Goal: Register for event/course

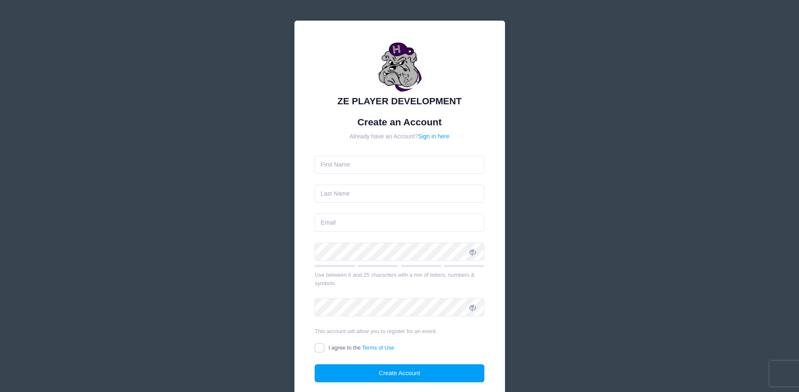
type input "[PERSON_NAME]"
type input "Hall"
type input "[PERSON_NAME][EMAIL_ADDRESS][PERSON_NAME][DOMAIN_NAME]"
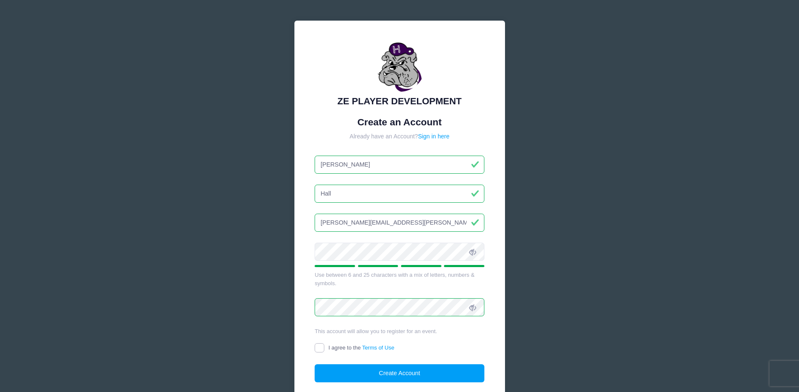
click at [316, 347] on input "I agree to the Terms of Use" at bounding box center [320, 349] width 10 height 10
checkbox input "true"
click at [347, 377] on button "Create Account" at bounding box center [400, 374] width 170 height 18
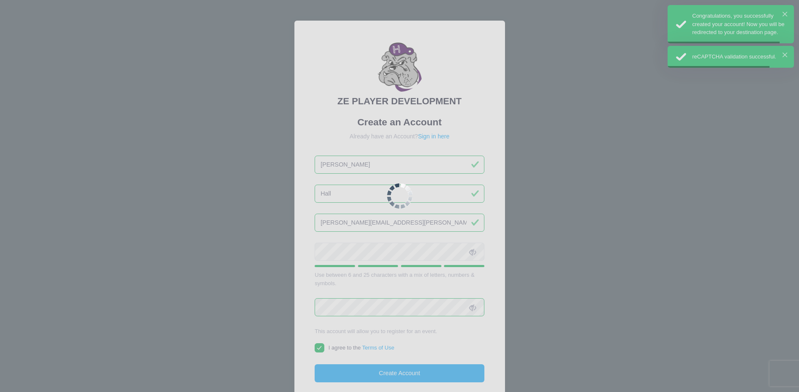
scroll to position [56, 0]
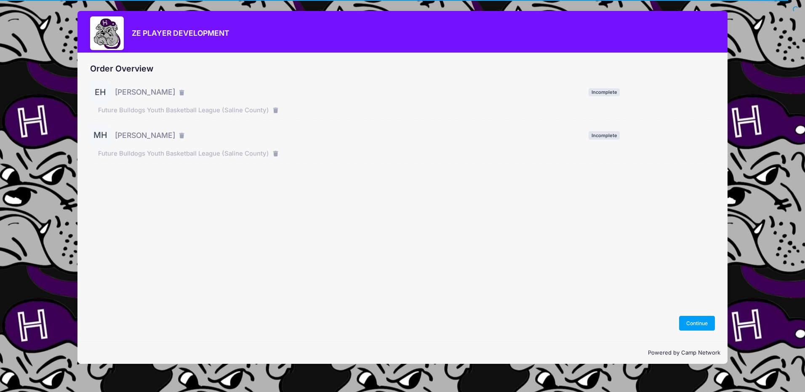
click at [153, 103] on div "EH Esther Hall" at bounding box center [138, 92] width 96 height 21
click at [129, 91] on span "Esther Hall" at bounding box center [145, 92] width 60 height 11
drag, startPoint x: 136, startPoint y: 109, endPoint x: 229, endPoint y: 114, distance: 92.7
click at [137, 109] on span "Future Bulldogs Youth Basketball League (Saline County)" at bounding box center [183, 110] width 171 height 9
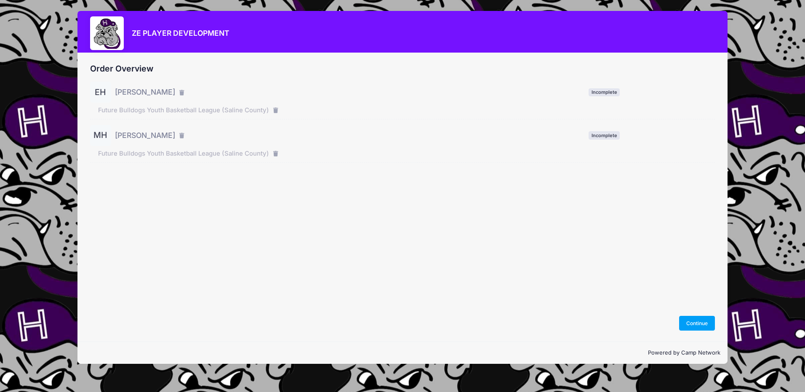
click at [532, 155] on div "Future Bulldogs Youth Basketball League (Saline County)" at bounding box center [402, 153] width 625 height 9
click at [609, 92] on span "Incomplete" at bounding box center [604, 92] width 31 height 8
click at [138, 92] on span "[PERSON_NAME]" at bounding box center [145, 92] width 60 height 11
click at [690, 326] on button "Continue" at bounding box center [697, 323] width 36 height 14
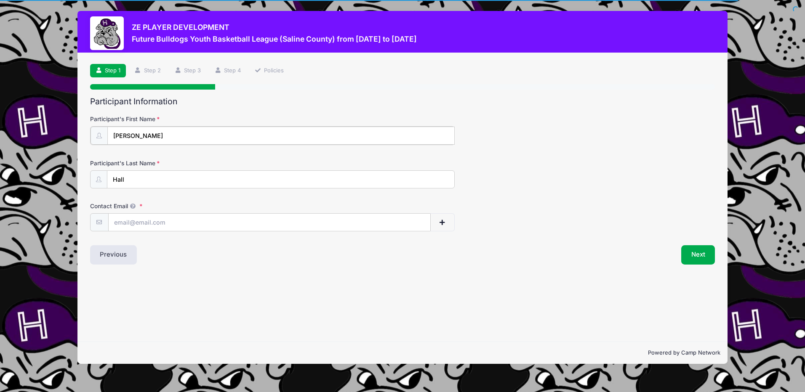
click at [180, 137] on input "[PERSON_NAME]" at bounding box center [280, 136] width 347 height 18
click at [133, 219] on input "Contact Email" at bounding box center [270, 222] width 322 height 18
type input "[PERSON_NAME][EMAIL_ADDRESS][PERSON_NAME][DOMAIN_NAME]"
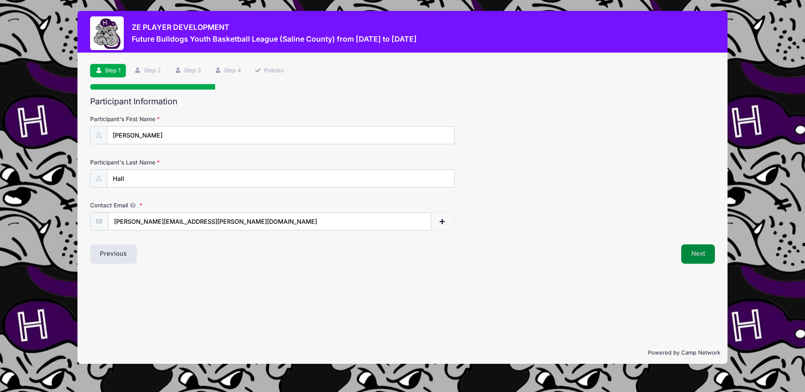
click at [697, 254] on button "Next" at bounding box center [698, 254] width 34 height 19
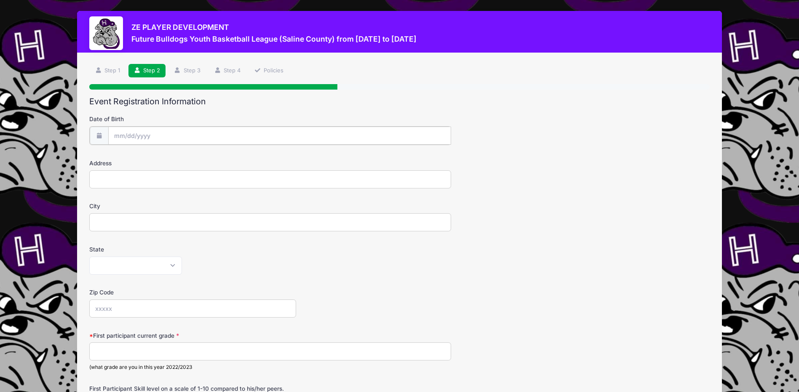
click at [155, 132] on input "Date of Birth" at bounding box center [279, 136] width 343 height 18
click at [167, 136] on input "Date of Birth" at bounding box center [279, 136] width 343 height 18
click at [120, 157] on icon at bounding box center [120, 158] width 3 height 5
click at [120, 157] on icon at bounding box center [120, 158] width 5 height 5
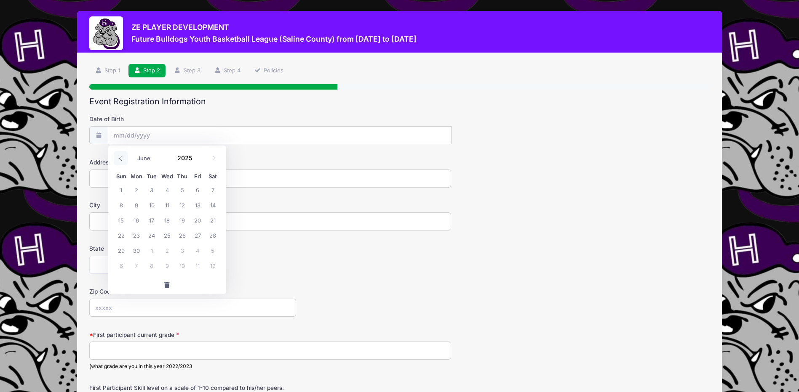
click at [120, 157] on icon at bounding box center [120, 158] width 5 height 5
select select "2"
click at [210, 188] on span "1" at bounding box center [212, 189] width 15 height 15
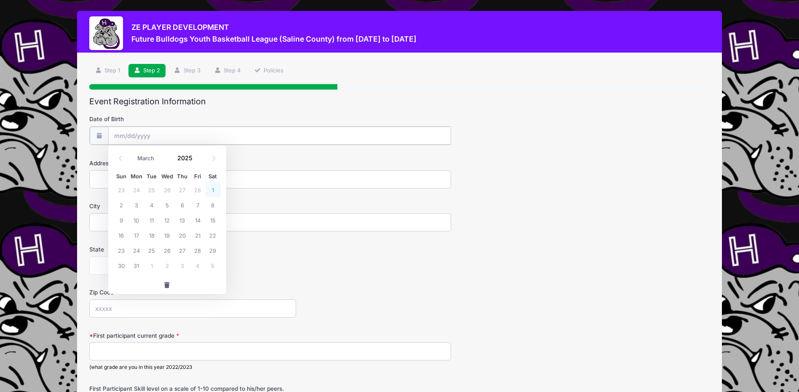
type input "03/01/2025"
click at [162, 136] on input "03/01/2025" at bounding box center [279, 136] width 343 height 18
click at [181, 159] on input "2025" at bounding box center [186, 158] width 27 height 13
click at [195, 153] on span at bounding box center [198, 155] width 6 height 6
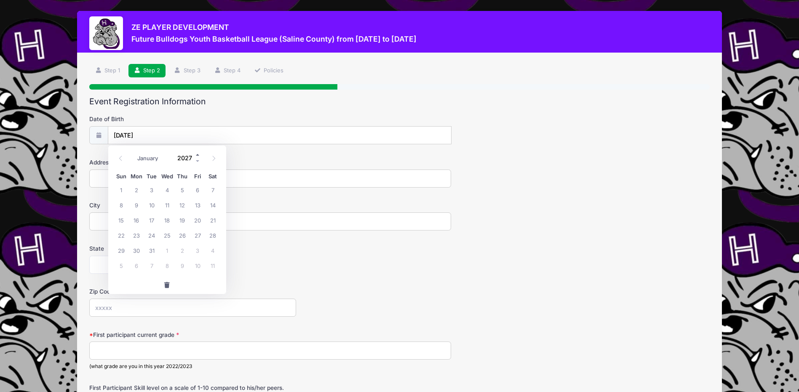
click at [195, 153] on span at bounding box center [198, 155] width 6 height 6
click at [196, 154] on span at bounding box center [198, 155] width 6 height 6
click at [196, 160] on span at bounding box center [198, 161] width 6 height 6
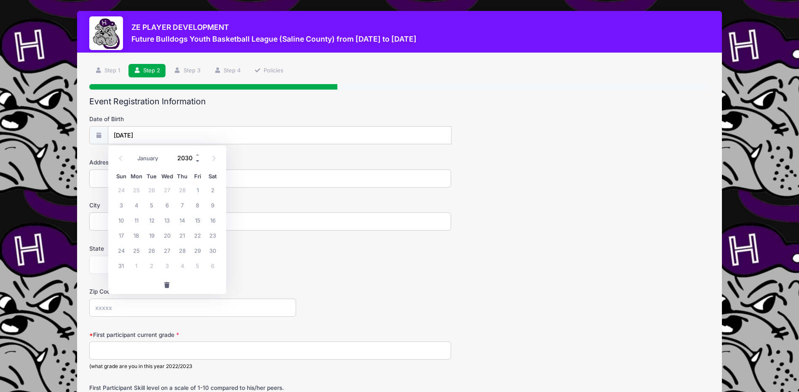
click at [196, 160] on span at bounding box center [198, 161] width 6 height 6
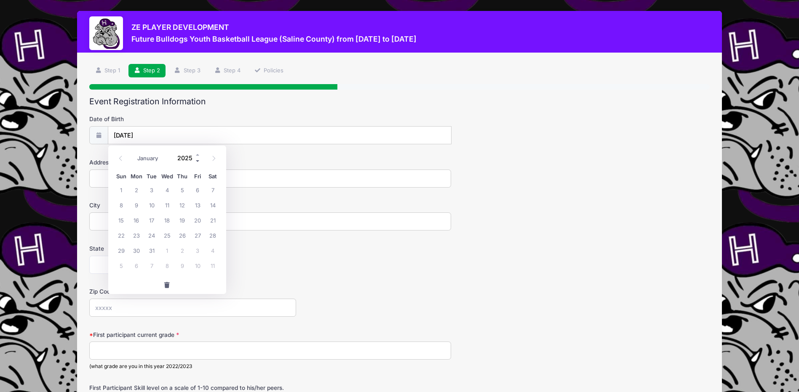
click at [196, 160] on span at bounding box center [198, 161] width 6 height 6
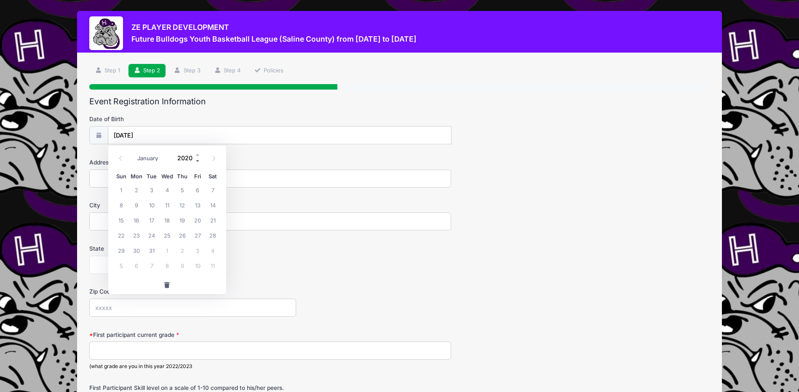
click at [196, 160] on span at bounding box center [198, 161] width 6 height 6
click at [203, 141] on input "03/01/2025" at bounding box center [279, 136] width 343 height 18
click at [181, 156] on input "2018" at bounding box center [186, 158] width 27 height 13
click at [239, 119] on label "Date of Birth" at bounding box center [192, 119] width 207 height 8
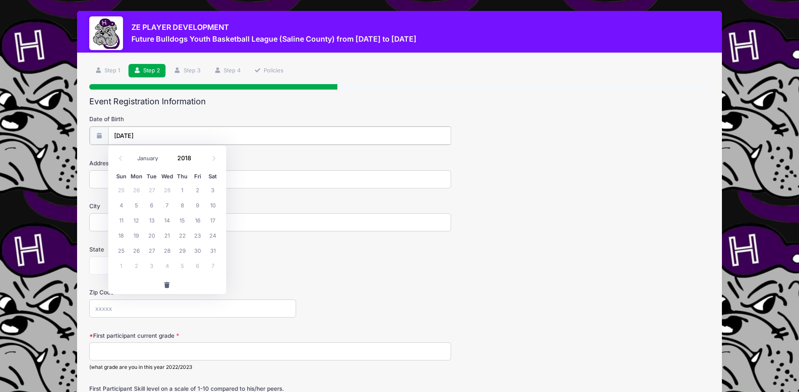
click at [239, 127] on input "03/01/2025" at bounding box center [279, 136] width 343 height 18
drag, startPoint x: 168, startPoint y: 143, endPoint x: 163, endPoint y: 133, distance: 10.6
click at [165, 141] on input "03/01/2025" at bounding box center [279, 136] width 343 height 18
click at [160, 133] on input "03/01/2025" at bounding box center [279, 136] width 343 height 18
click at [159, 133] on input "03/01/2025" at bounding box center [279, 136] width 343 height 18
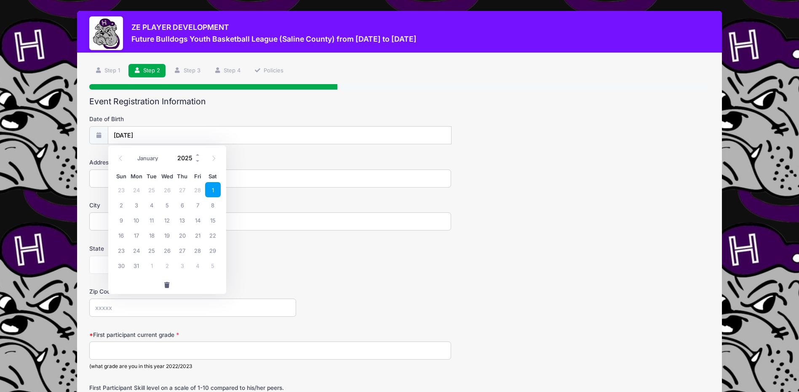
drag, startPoint x: 159, startPoint y: 133, endPoint x: 184, endPoint y: 155, distance: 32.8
click at [184, 155] on input "2025" at bounding box center [186, 158] width 27 height 13
click at [195, 159] on span at bounding box center [198, 161] width 6 height 6
type input "2023"
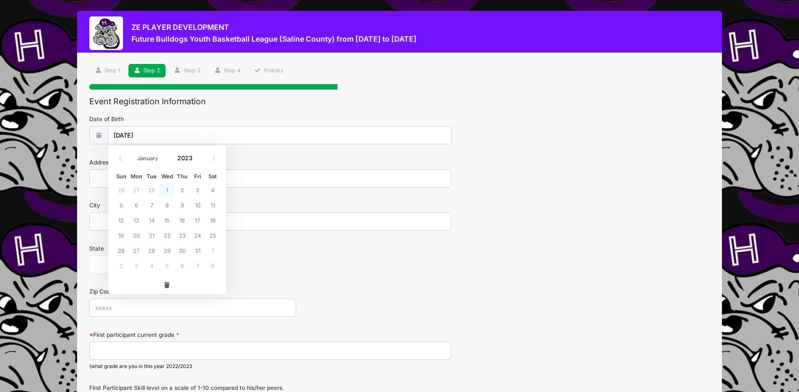
click at [166, 191] on span "1" at bounding box center [166, 189] width 15 height 15
type input "03/01/2023"
click at [151, 135] on input "03/01/2023" at bounding box center [279, 136] width 343 height 18
click at [198, 162] on span at bounding box center [198, 161] width 6 height 6
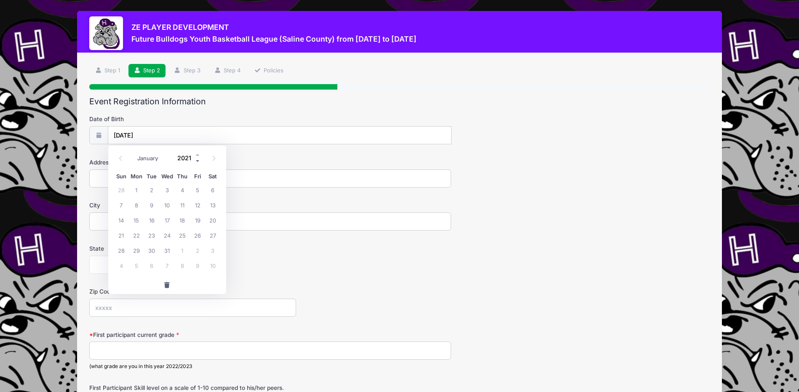
click at [198, 162] on span at bounding box center [198, 161] width 6 height 6
type input "2018"
click at [181, 187] on span "1" at bounding box center [182, 189] width 15 height 15
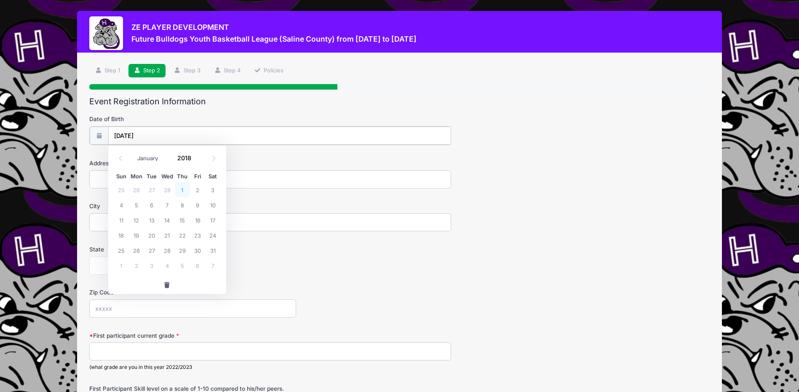
type input "03/01/2018"
click at [147, 182] on input "Address" at bounding box center [270, 179] width 362 height 18
type input "5635 Harco Road"
type input "Galatia IL"
type input "62935"
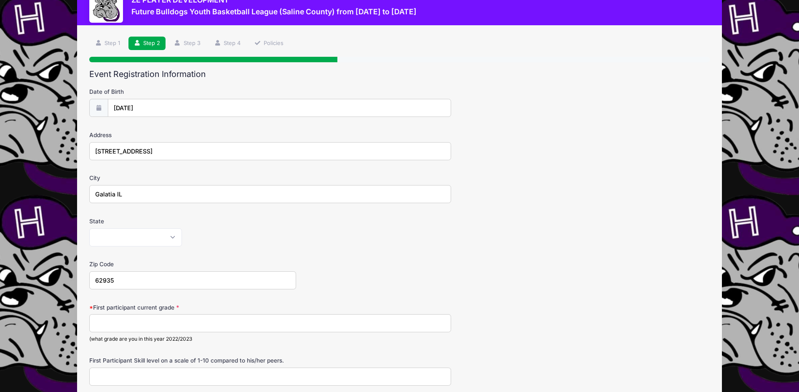
scroll to position [42, 0]
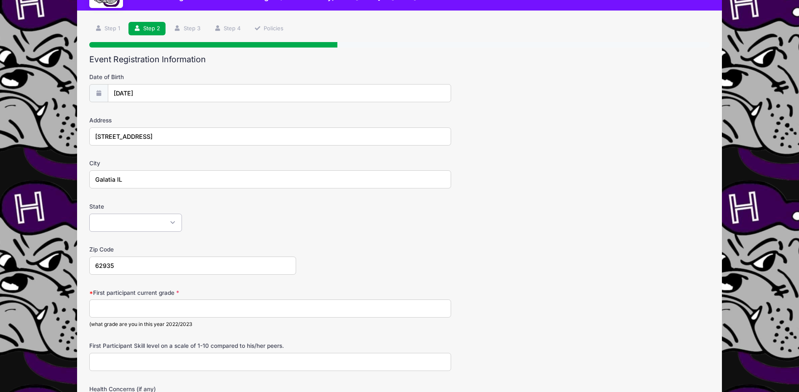
click at [131, 224] on select "Alabama Alaska American Samoa Arizona Arkansas Armed Forces Africa Armed Forces…" at bounding box center [135, 223] width 93 height 18
select select "IL"
click at [89, 214] on select "Alabama Alaska American Samoa Arizona Arkansas Armed Forces Africa Armed Forces…" at bounding box center [135, 223] width 93 height 18
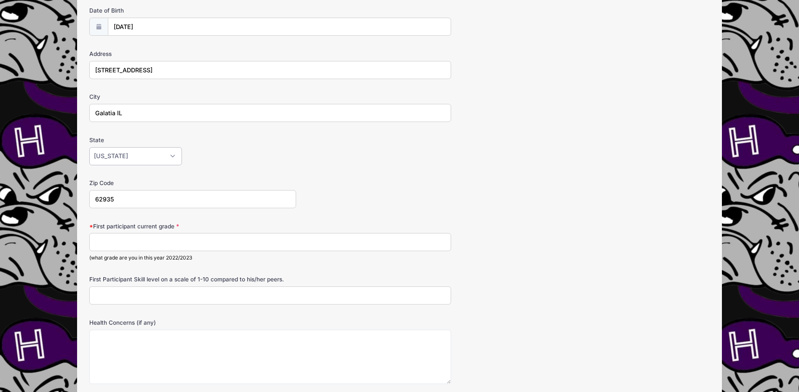
scroll to position [126, 0]
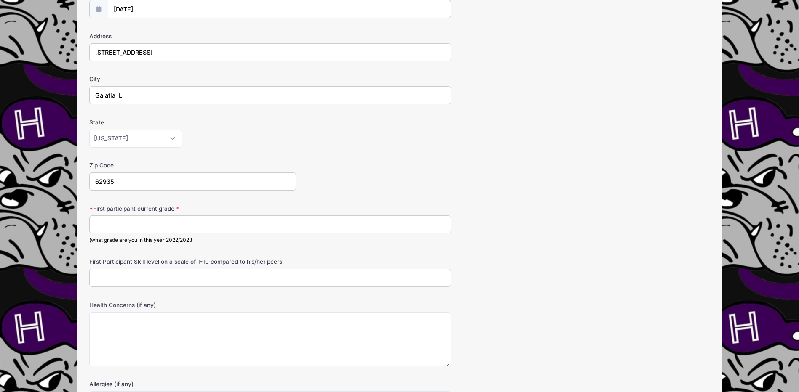
click at [122, 227] on input "First participant current grade" at bounding box center [270, 225] width 362 height 18
type input "@"
type input "2nd"
click at [162, 279] on input "First Participant Skill level on a scale of 1-10 compared to his/her peers." at bounding box center [270, 278] width 362 height 18
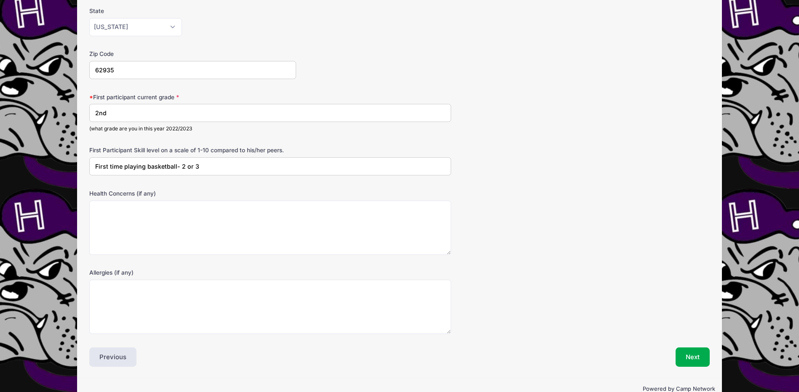
scroll to position [253, 0]
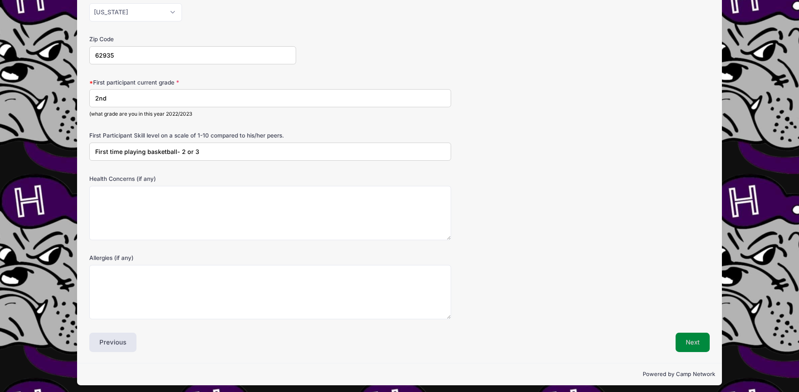
type input "First time playing basketball- 2 or 3"
click at [694, 340] on button "Next" at bounding box center [692, 342] width 34 height 19
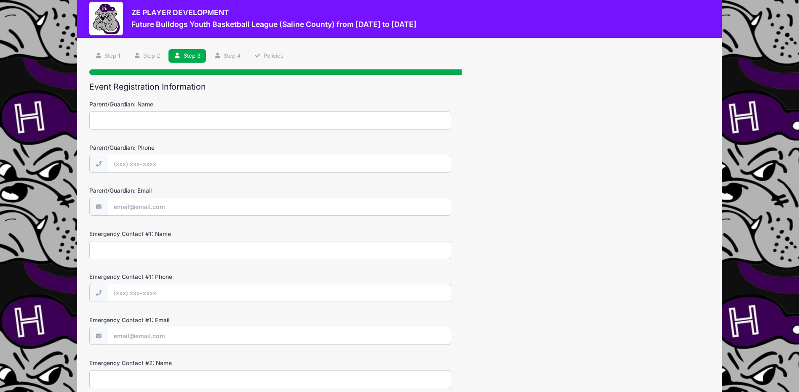
scroll to position [0, 0]
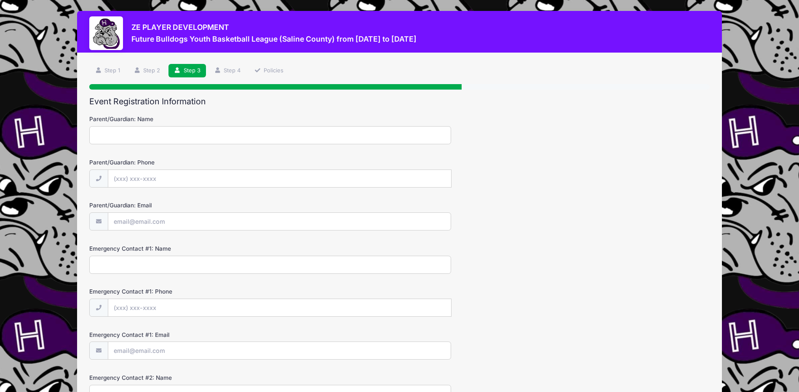
click at [146, 137] on input "Parent/Guardian: Name" at bounding box center [270, 135] width 362 height 18
type input "Hillary Hall"
click at [155, 176] on input "Parent/Guardian: Phone" at bounding box center [279, 179] width 343 height 18
type input "(618) 499-3710"
type input "Hillary.Hall@farmcreditil.com"
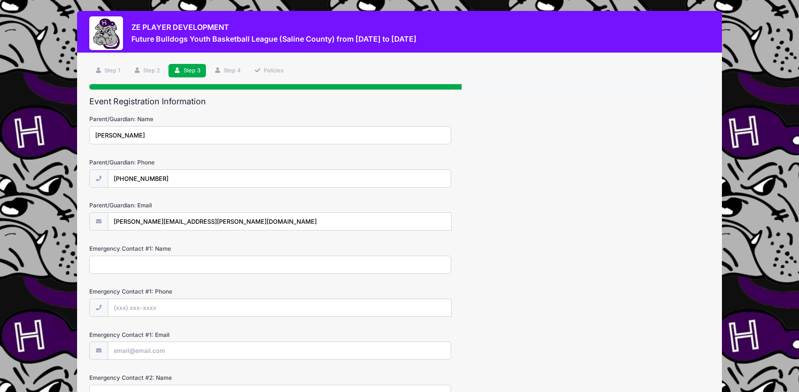
click at [157, 266] on input "Emergency Contact #1: Name" at bounding box center [270, 265] width 362 height 18
type input "Matt Hall"
type input "(618) 499-3710"
type input "mattdoug79@gmail.com"
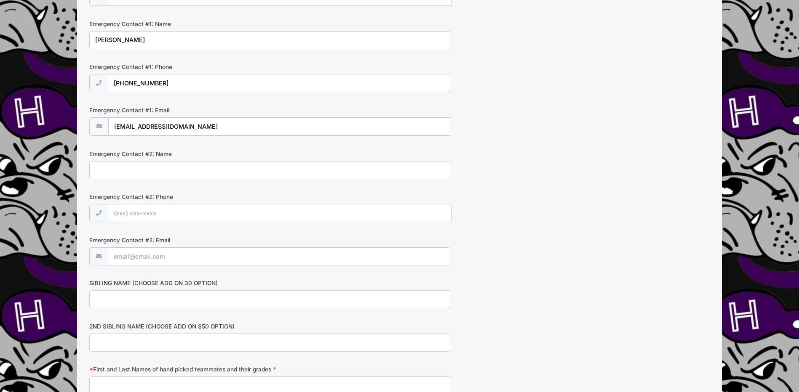
scroll to position [253, 0]
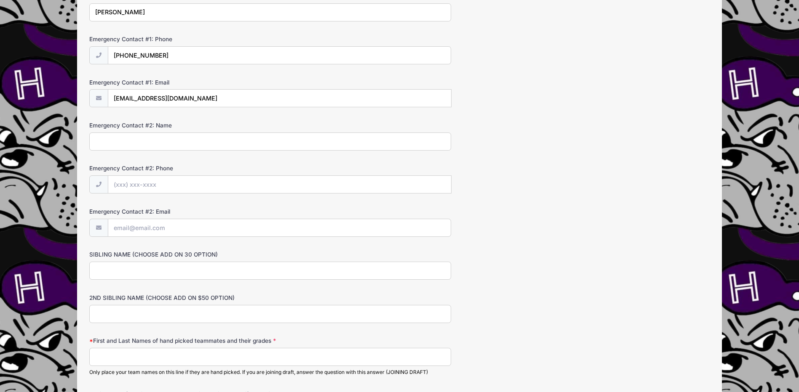
click at [175, 271] on input "SIBLING NAME (CHOOSE ADD ON 30 OPTION)" at bounding box center [270, 271] width 362 height 18
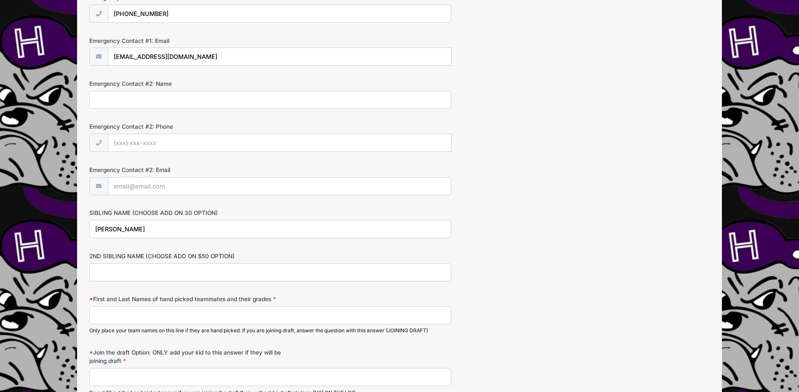
scroll to position [295, 0]
type input "Micah Hall"
click at [208, 315] on input "First and Last Names of hand picked teammates and their grades" at bounding box center [270, 315] width 362 height 18
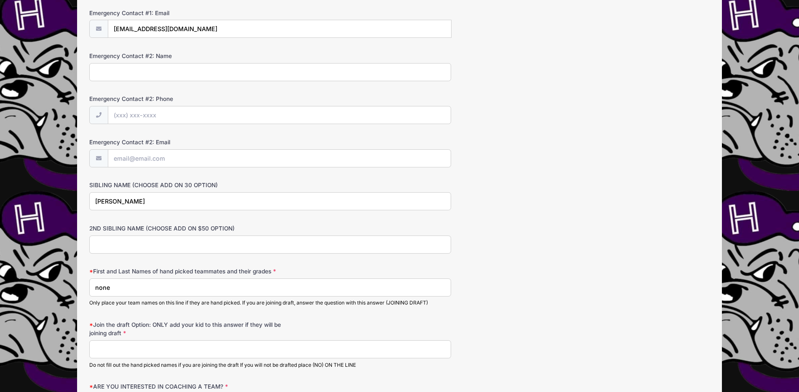
scroll to position [337, 0]
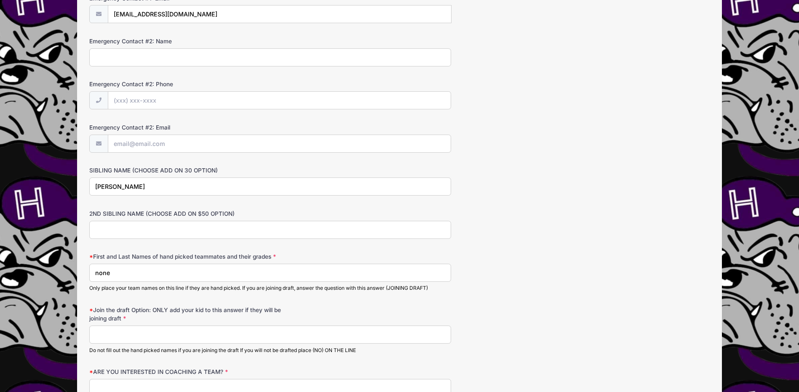
type input "none"
click at [133, 340] on input "Join the draft Option: ONLY add your kid to this answer if they will be joining…" at bounding box center [270, 335] width 362 height 18
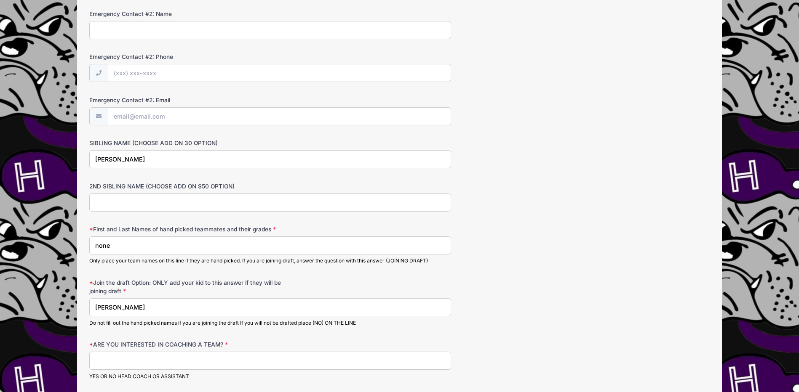
scroll to position [379, 0]
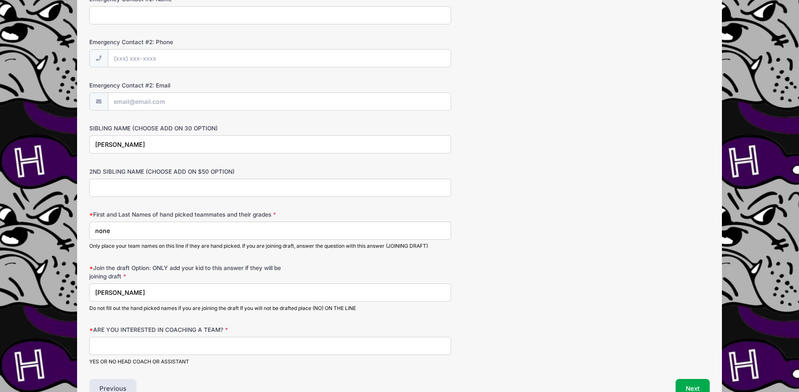
type input "[PERSON_NAME]"
drag, startPoint x: 127, startPoint y: 227, endPoint x: 19, endPoint y: 225, distance: 108.6
click at [19, 225] on div "ZE PLAYER DEVELOPMENT Future Bulldogs Youth Basketball League (Saline County) f…" at bounding box center [399, 32] width 773 height 822
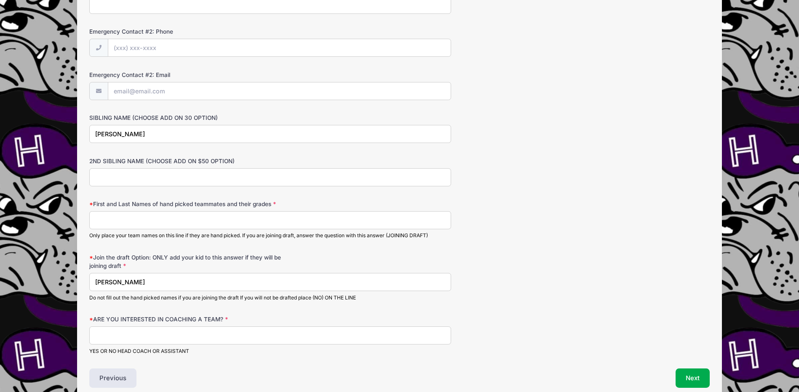
scroll to position [421, 0]
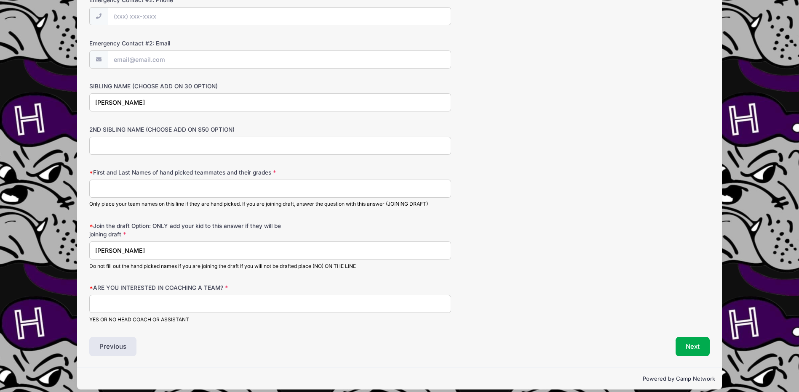
click at [216, 304] on input "ARE YOU INTERESTED IN COACHING A TEAM?" at bounding box center [270, 304] width 362 height 18
drag, startPoint x: 243, startPoint y: 310, endPoint x: 133, endPoint y: 302, distance: 110.2
click at [133, 302] on input "Matt can help head coach or assist" at bounding box center [270, 304] width 362 height 18
type input "M"
click at [147, 305] on input "ARE YOU INTERESTED IN COACHING A TEAM?" at bounding box center [270, 304] width 362 height 18
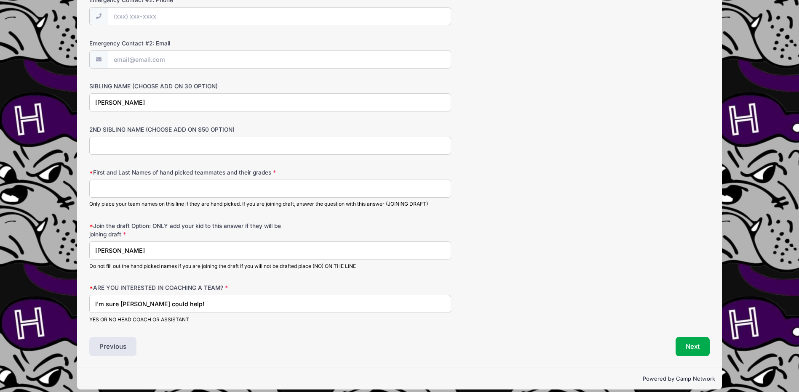
type input "I'm sure Matt could help!"
drag, startPoint x: 692, startPoint y: 329, endPoint x: 691, endPoint y: 335, distance: 6.0
click at [692, 333] on div "Event Registration Information Parent/Guardian: Name Hillary Hall Parent/Guardi…" at bounding box center [399, 16] width 620 height 681
click at [692, 340] on button "Next" at bounding box center [692, 346] width 34 height 19
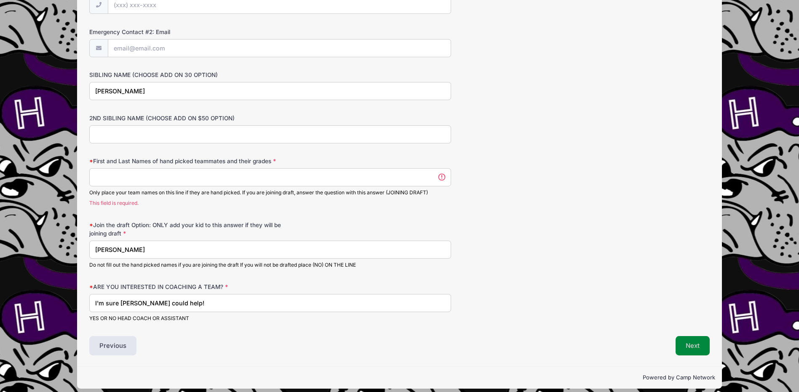
scroll to position [0, 0]
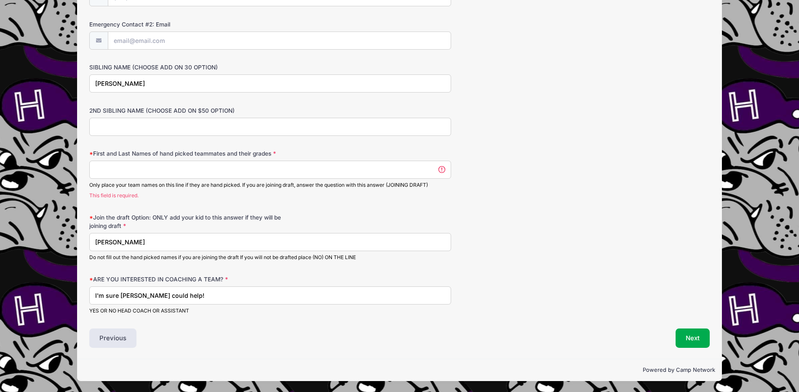
click at [132, 172] on input "First and Last Names of hand picked teammates and their grades" at bounding box center [270, 170] width 362 height 18
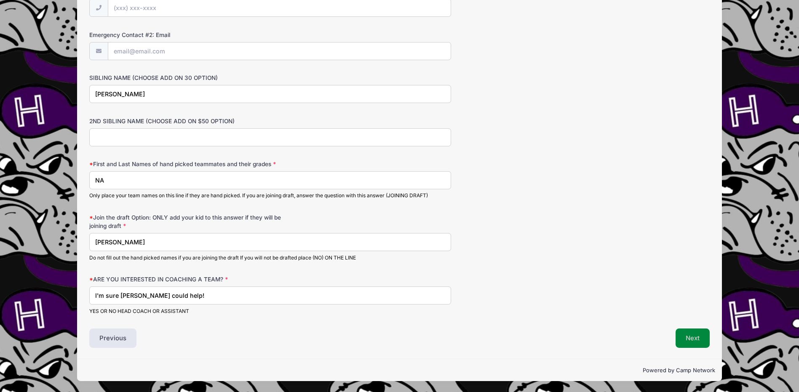
type input "NA"
click at [691, 336] on button "Next" at bounding box center [692, 338] width 34 height 19
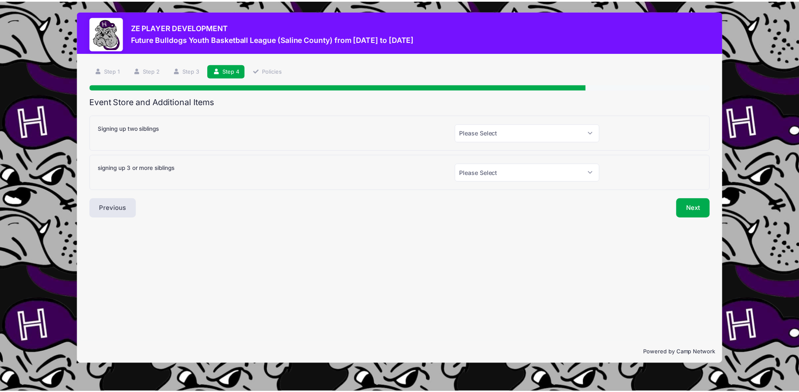
scroll to position [0, 0]
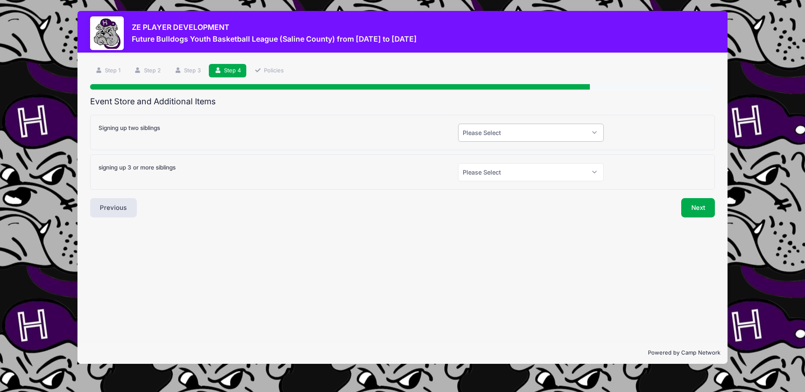
click at [473, 133] on select "Please Select Yes (+$30.00) No" at bounding box center [531, 133] width 146 height 18
select select "1"
click at [458, 124] on select "Please Select Yes (+$30.00) No" at bounding box center [531, 133] width 146 height 18
click at [698, 205] on button "Next" at bounding box center [698, 207] width 34 height 19
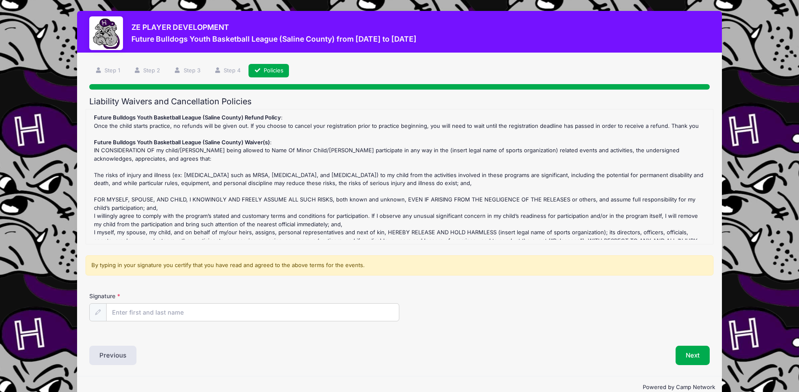
click at [140, 322] on div "Signature" at bounding box center [399, 313] width 628 height 43
click at [144, 312] on input "Signature" at bounding box center [253, 313] width 292 height 18
type input "Hillary Hall"
click at [686, 353] on button "Next" at bounding box center [692, 355] width 34 height 19
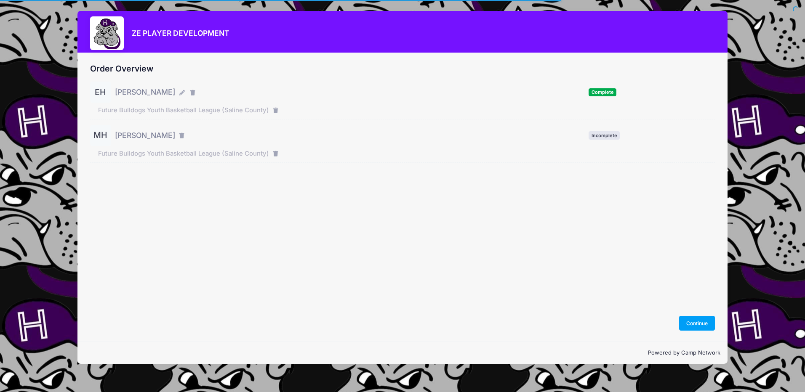
click at [129, 135] on span "Micah Hall" at bounding box center [145, 135] width 60 height 11
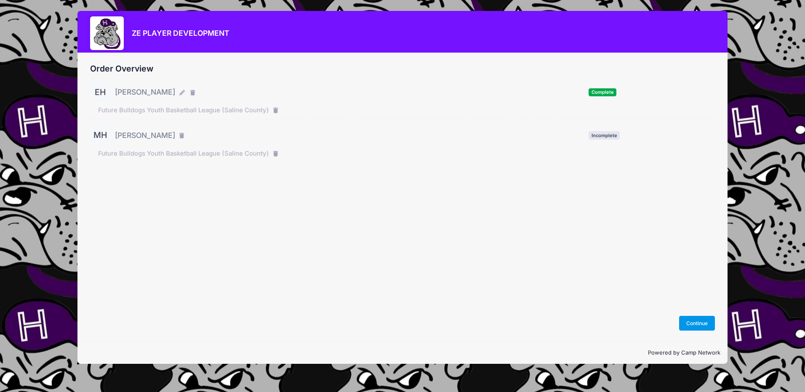
click at [698, 319] on button "Continue" at bounding box center [697, 323] width 36 height 14
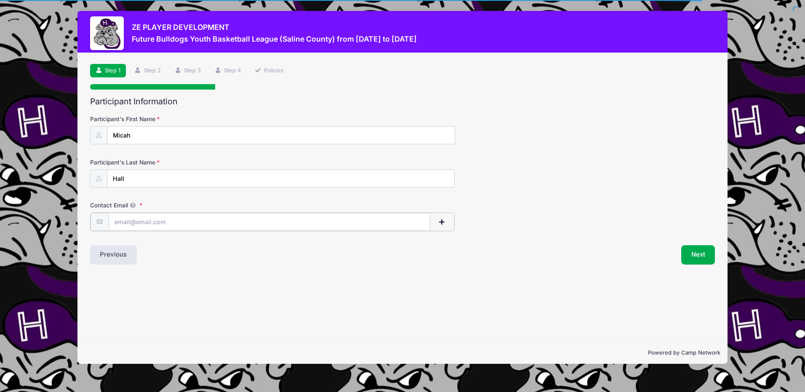
click at [154, 219] on input "Contact Email" at bounding box center [270, 222] width 322 height 18
type input "[PERSON_NAME][EMAIL_ADDRESS][PERSON_NAME][DOMAIN_NAME]"
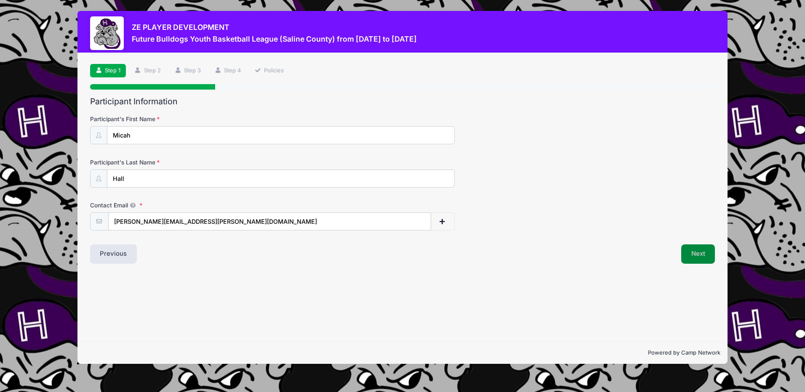
click at [696, 258] on button "Next" at bounding box center [698, 254] width 34 height 19
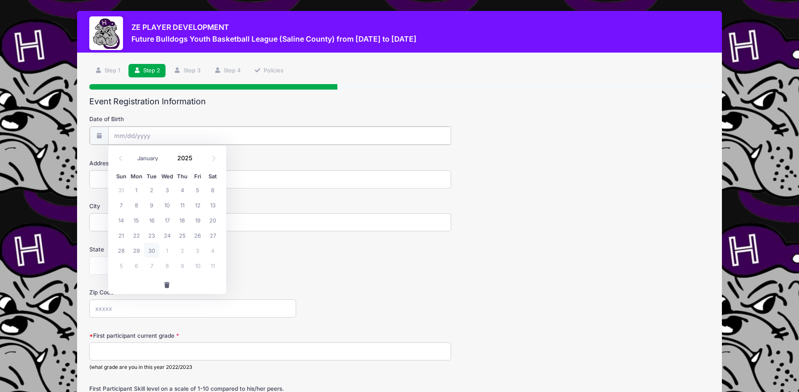
click at [146, 133] on input "Date of Birth" at bounding box center [279, 136] width 343 height 18
click at [157, 157] on select "January February March April May June July August September October November De…" at bounding box center [151, 158] width 37 height 11
select select "11"
click at [133, 153] on select "January February March April May June July August September October November De…" at bounding box center [151, 158] width 37 height 11
click at [181, 156] on input "2025" at bounding box center [186, 158] width 27 height 13
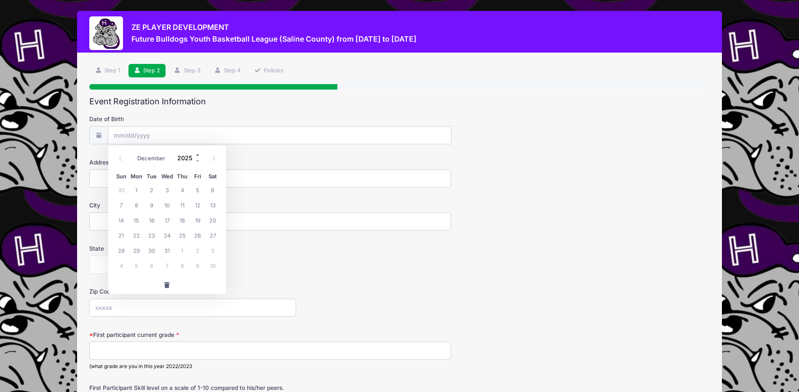
click at [196, 154] on span at bounding box center [198, 155] width 6 height 6
click at [196, 158] on span at bounding box center [198, 161] width 6 height 6
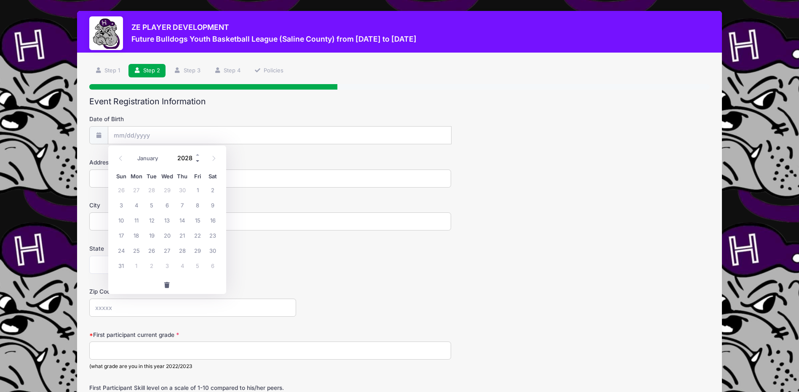
click at [196, 158] on span at bounding box center [198, 161] width 6 height 6
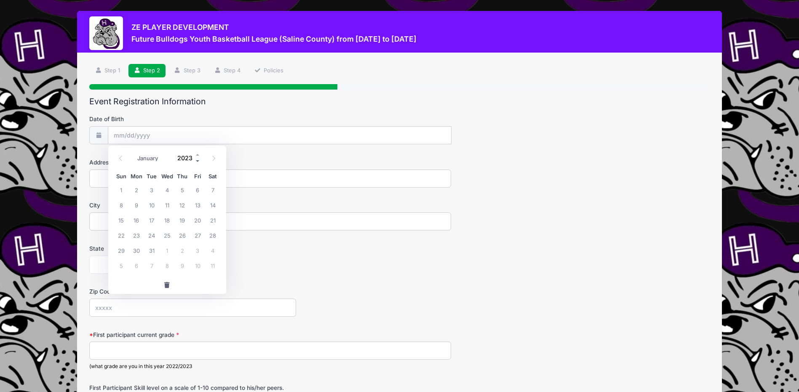
click at [196, 158] on span at bounding box center [198, 161] width 6 height 6
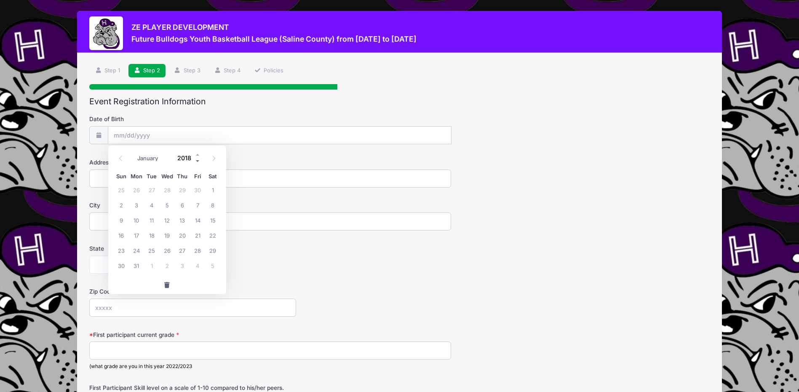
click at [196, 158] on span at bounding box center [198, 161] width 6 height 6
click at [197, 159] on span at bounding box center [198, 161] width 6 height 6
type input "2015"
click at [152, 235] on span "22" at bounding box center [151, 235] width 15 height 15
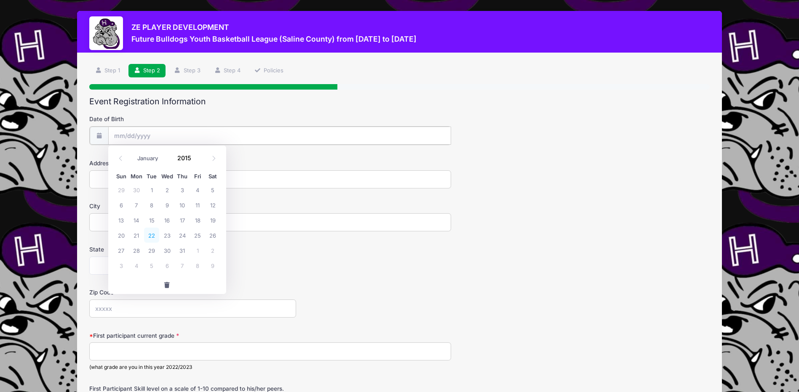
type input "12/22/2015"
click at [121, 177] on input "Address" at bounding box center [270, 179] width 362 height 18
type input "5635 Harco Road"
type input "Galatia IL"
select select "IL"
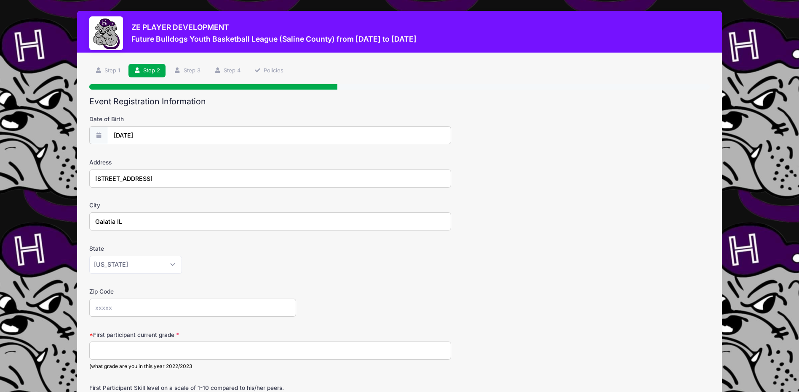
type input "62935"
type input "2nd"
type input "First time playing basketball- 2 or 3"
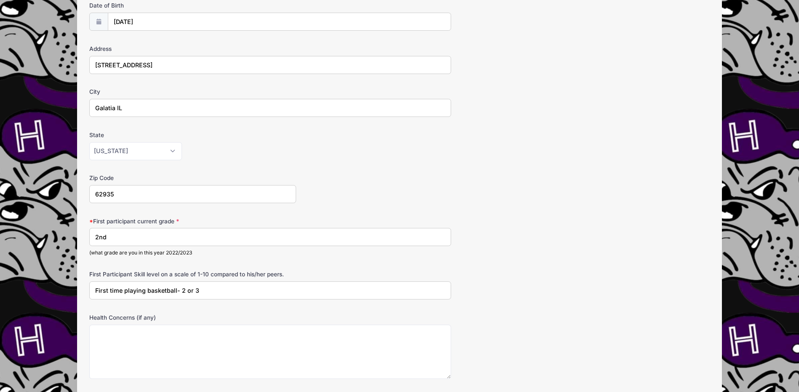
scroll to position [126, 0]
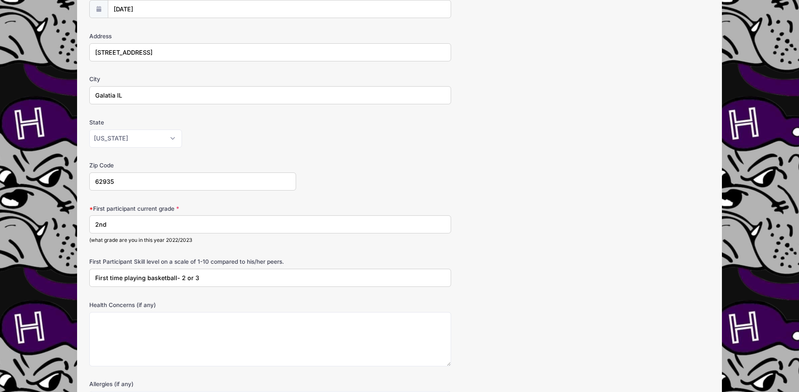
drag, startPoint x: 130, startPoint y: 224, endPoint x: 87, endPoint y: 213, distance: 44.3
click at [93, 219] on input "2nd" at bounding box center [270, 225] width 362 height 18
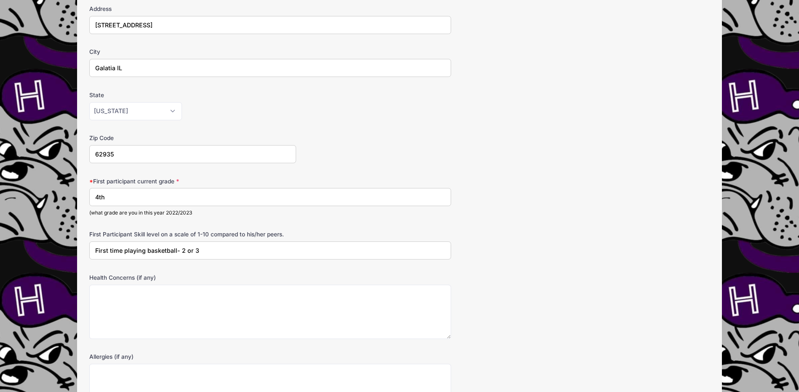
scroll to position [168, 0]
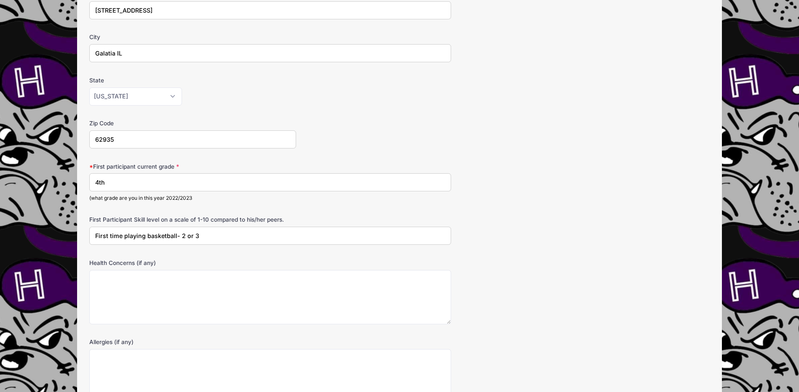
type input "4th"
drag, startPoint x: 214, startPoint y: 233, endPoint x: 27, endPoint y: 216, distance: 188.2
click at [30, 218] on div "ZE PLAYER DEVELOPMENT Future Bulldogs Youth Basketball League (Saline County) f…" at bounding box center [399, 156] width 773 height 649
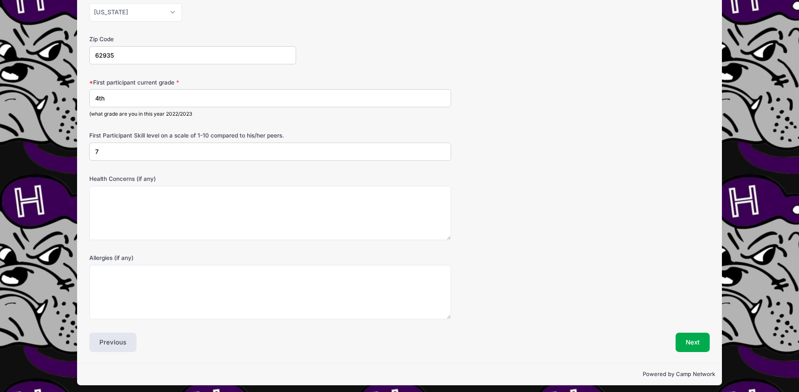
scroll to position [257, 0]
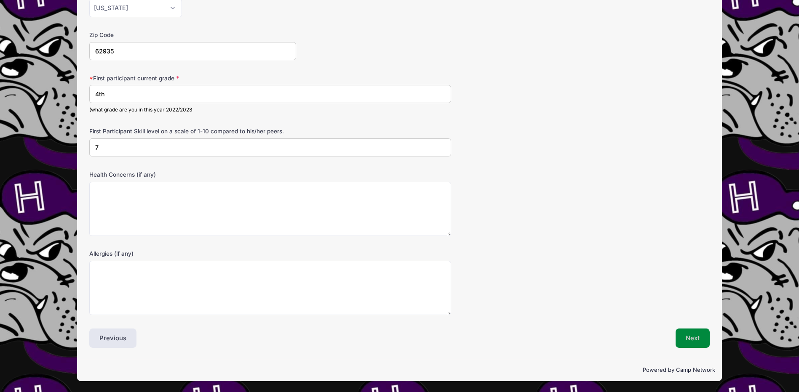
type input "7"
click at [704, 341] on button "Next" at bounding box center [692, 338] width 34 height 19
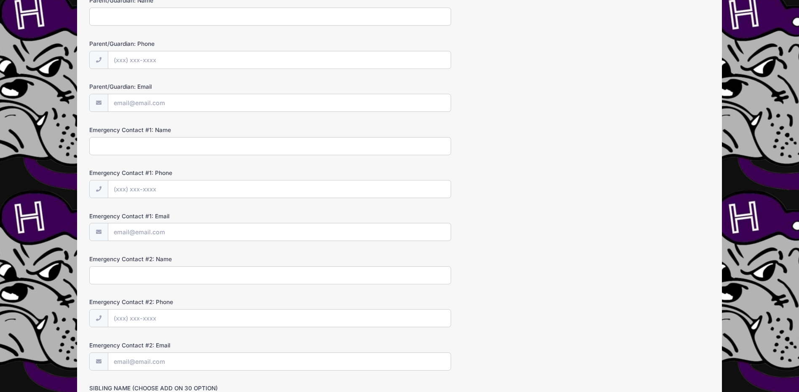
scroll to position [0, 0]
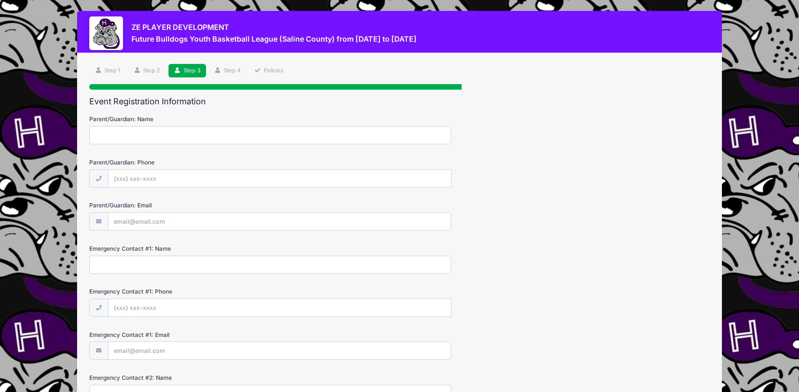
click at [108, 132] on input "Parent/Guardian: Name" at bounding box center [270, 135] width 362 height 18
type input "Hillary Hall"
type input "(618) 499-3710"
type input "Hillary.Hall@farmcreditil.com"
type input "Matt Hall"
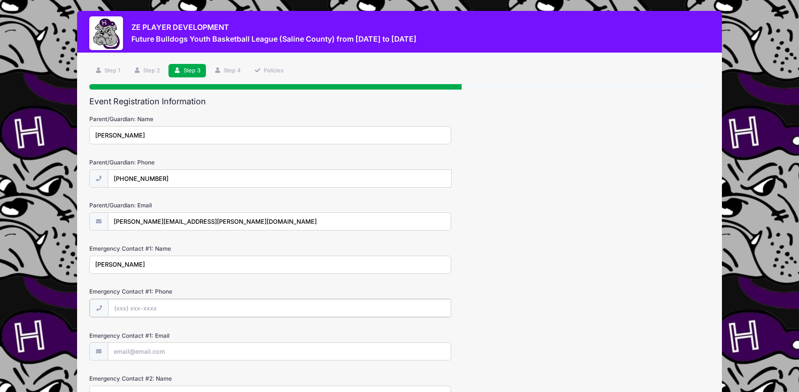
type input "(618) 499-3710"
type input "mattdoug79@gmail.com"
type input "Micah Hall"
type input "NA"
type input "Esther Hall"
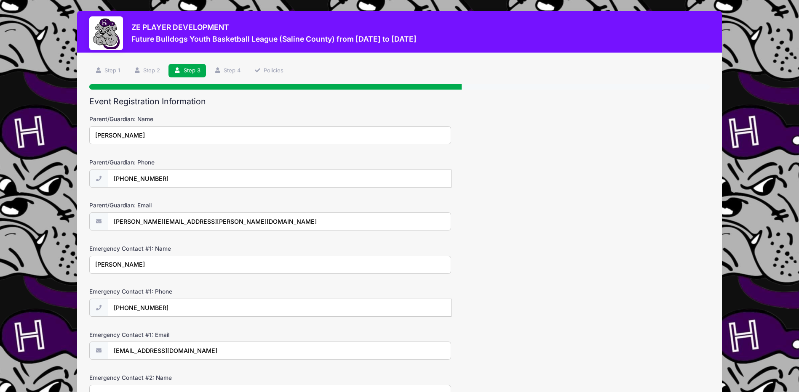
type input "I'm sure Matt could help!"
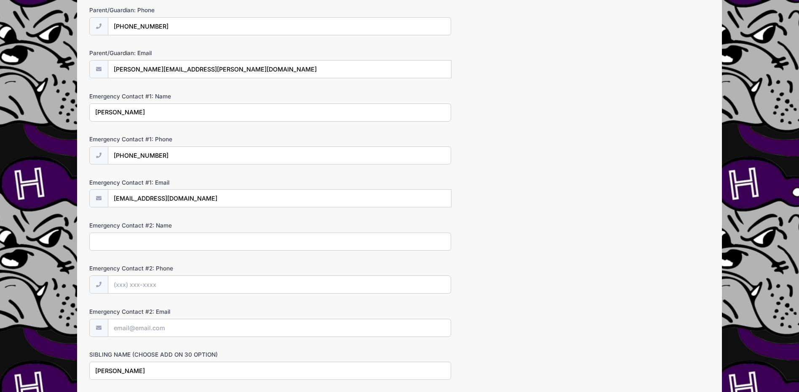
scroll to position [337, 0]
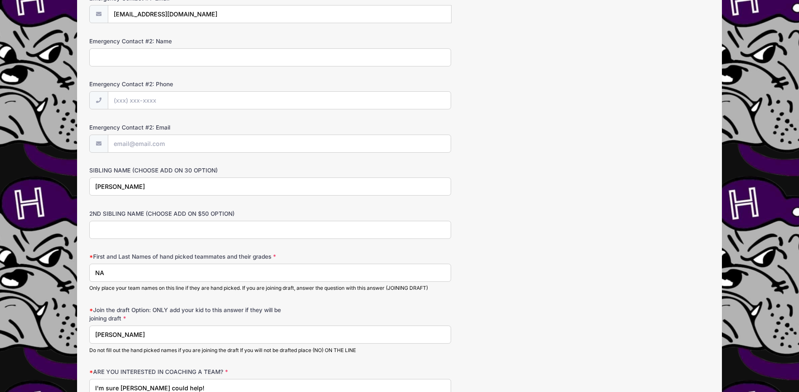
click at [154, 232] on input "2ND SIBLING NAME (CHOOSE ADD ON $50 OPTION)" at bounding box center [270, 230] width 362 height 18
drag, startPoint x: 139, startPoint y: 183, endPoint x: -41, endPoint y: 148, distance: 183.5
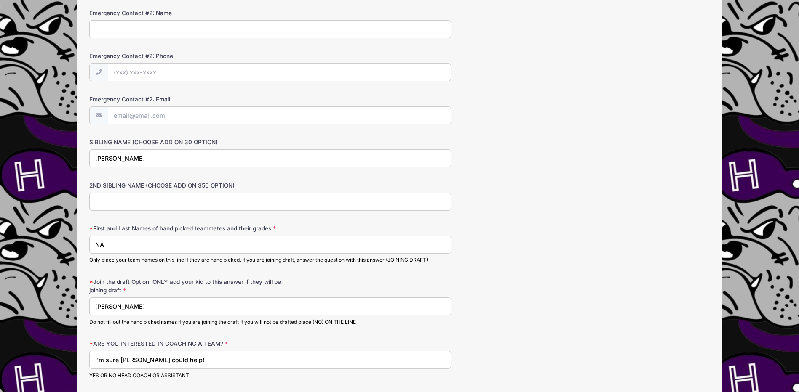
scroll to position [379, 0]
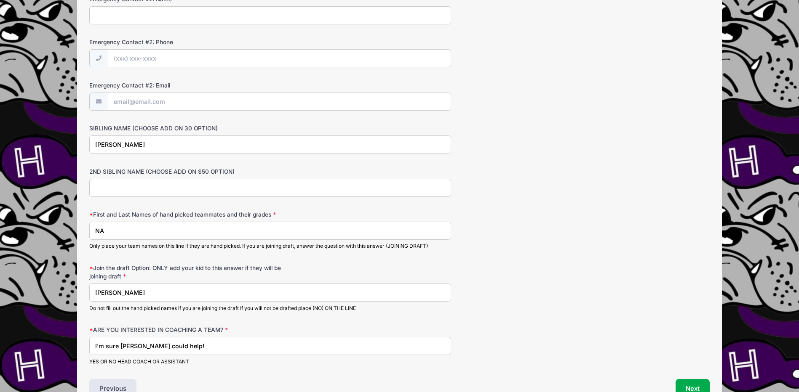
type input "Esther Hall"
drag, startPoint x: 150, startPoint y: 292, endPoint x: 53, endPoint y: 275, distance: 98.4
click at [58, 277] on div "ZE PLAYER DEVELOPMENT Future Bulldogs Youth Basketball League (Saline County) f…" at bounding box center [399, 32] width 773 height 822
type input "Micah Hall"
drag, startPoint x: 195, startPoint y: 348, endPoint x: 87, endPoint y: 331, distance: 109.5
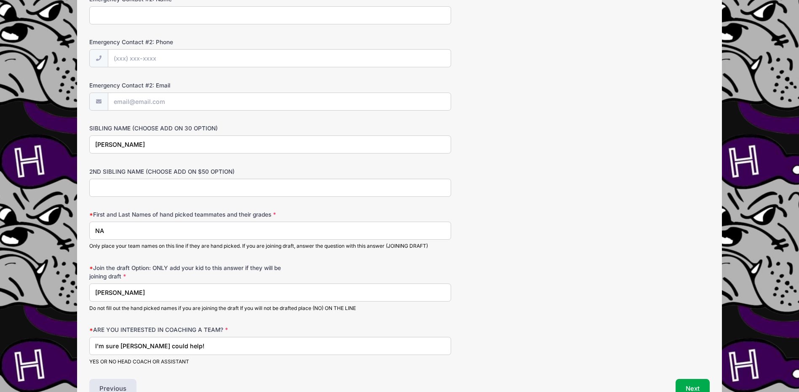
click at [87, 331] on div "Step 3 /7 Step 1 Step 2 Step 3 Step 4 Policies Participant Information Particip…" at bounding box center [399, 42] width 645 height 736
click at [176, 347] on input "I'm sure Matt could help!" at bounding box center [270, 346] width 362 height 18
click at [149, 344] on input "I'm sure Matt could help!" at bounding box center [270, 346] width 362 height 18
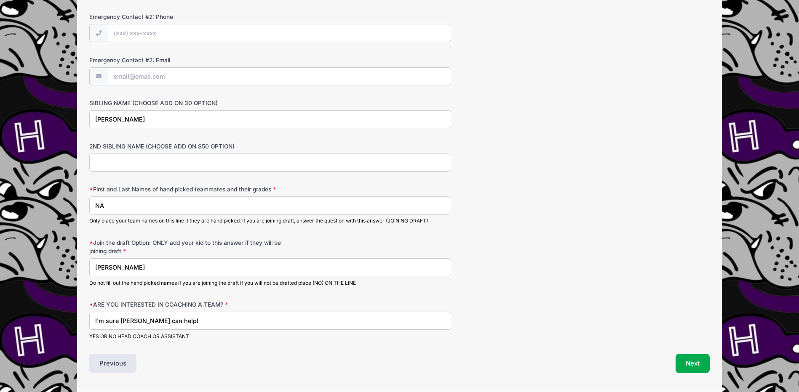
scroll to position [429, 0]
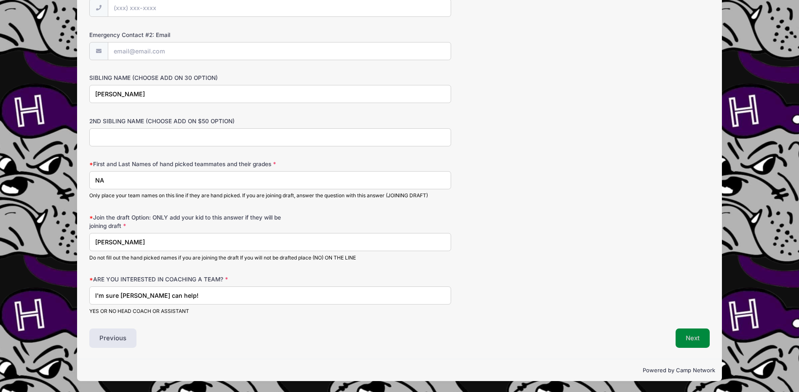
type input "I'm sure Matt can help!"
click at [704, 344] on button "Next" at bounding box center [692, 338] width 34 height 19
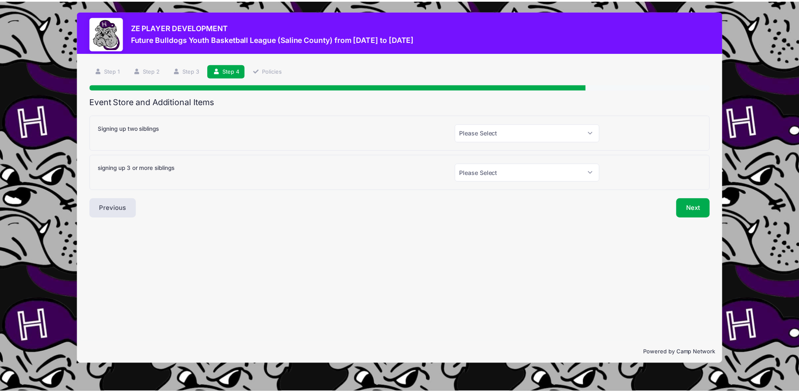
scroll to position [0, 0]
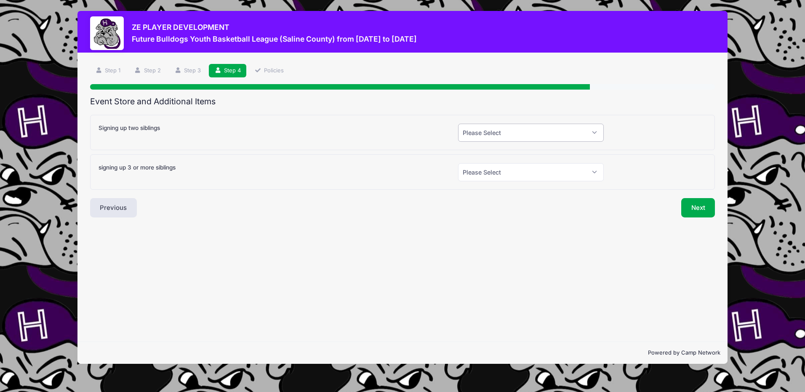
click at [513, 136] on select "Please Select Yes (+$30.00) No" at bounding box center [531, 133] width 146 height 18
select select "1"
click at [458, 124] on select "Please Select Yes (+$30.00) No" at bounding box center [531, 133] width 146 height 18
click at [704, 205] on button "Next" at bounding box center [698, 207] width 34 height 19
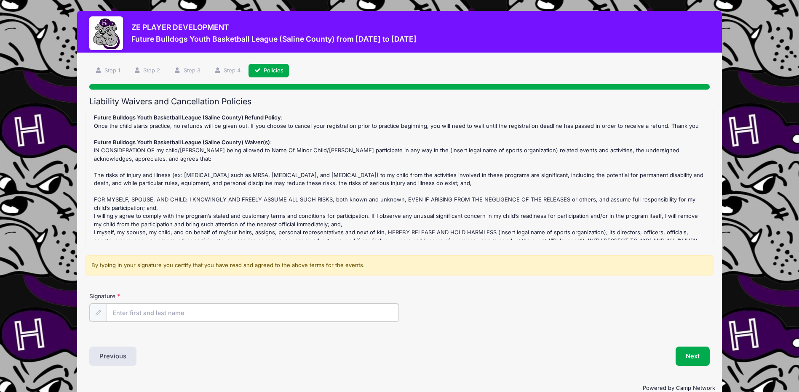
click at [152, 315] on input "Signature" at bounding box center [253, 313] width 292 height 18
type input "[PERSON_NAME]"
click at [682, 355] on button "Next" at bounding box center [692, 355] width 34 height 19
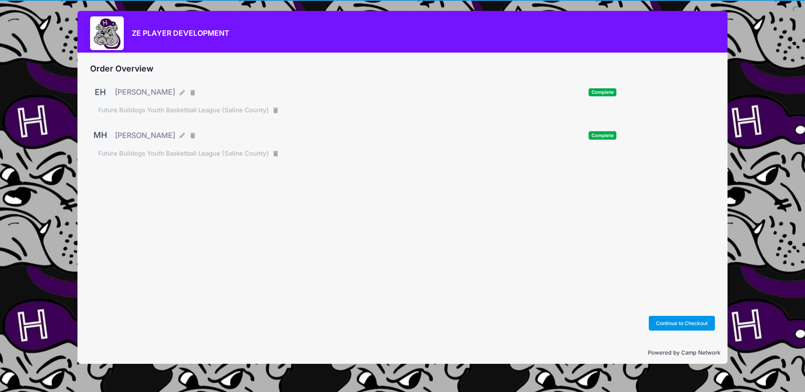
click at [681, 320] on button "Continue to Checkout" at bounding box center [682, 323] width 67 height 14
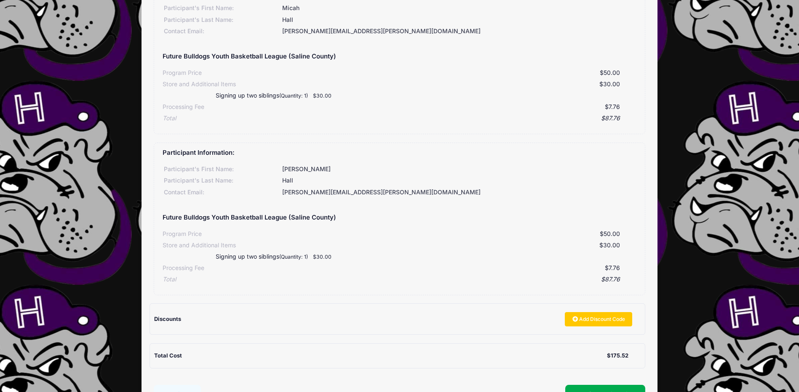
scroll to position [172, 0]
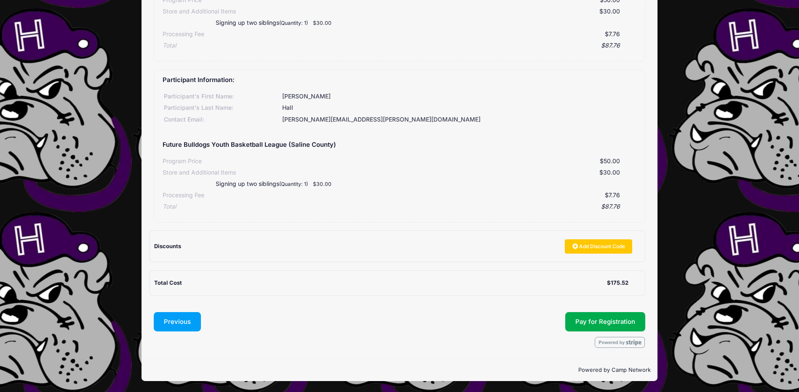
click at [179, 322] on button "Previous" at bounding box center [177, 321] width 47 height 19
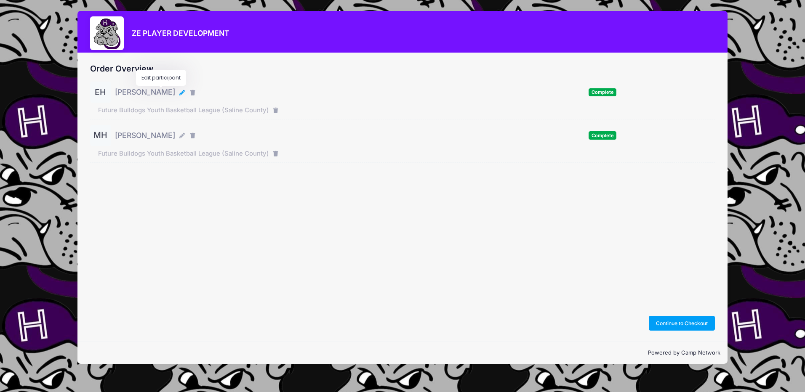
click at [179, 93] on icon "button" at bounding box center [182, 93] width 7 height 0
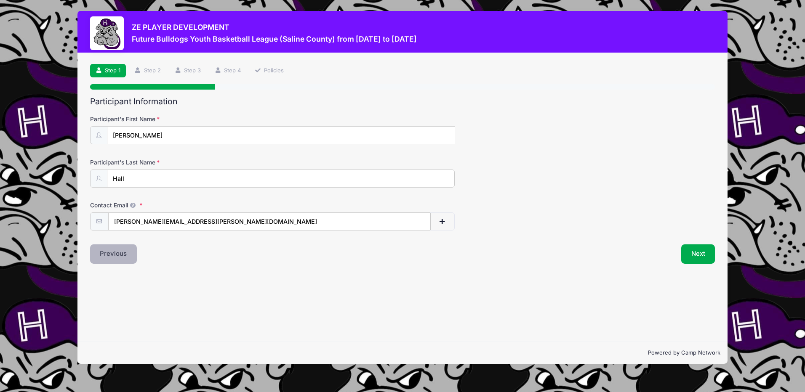
click at [123, 255] on button "Previous" at bounding box center [113, 254] width 47 height 19
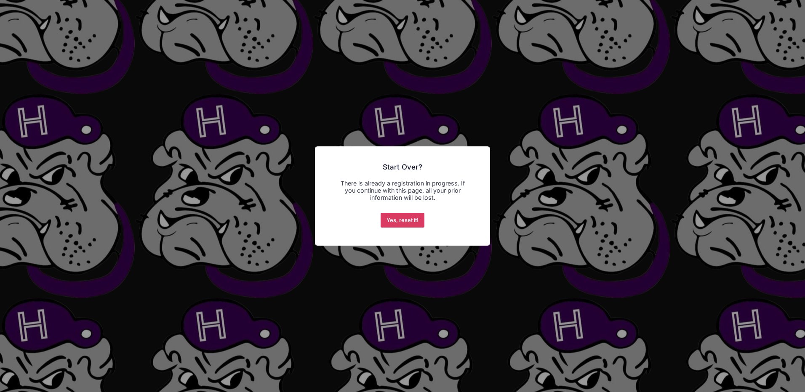
click at [401, 219] on button "Yes, reset it!" at bounding box center [403, 220] width 44 height 15
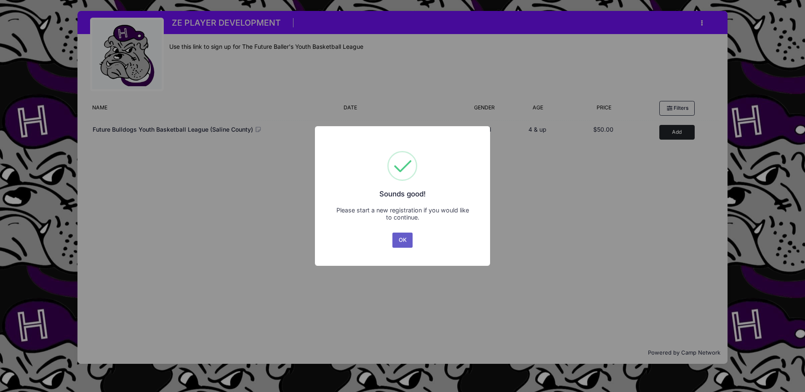
click at [398, 239] on button "OK" at bounding box center [402, 240] width 20 height 15
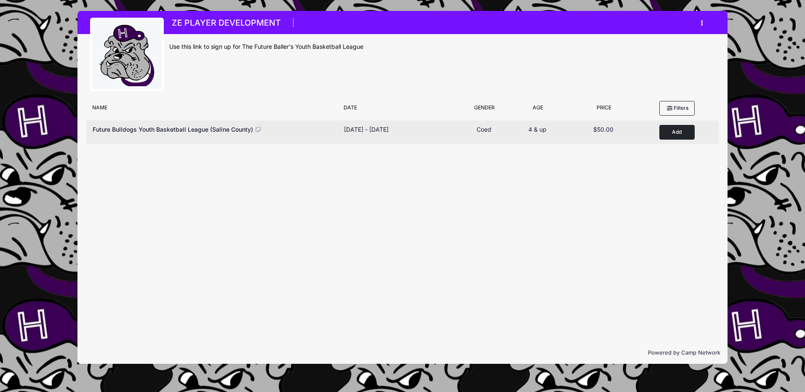
click at [673, 131] on button "Add to Cart" at bounding box center [676, 132] width 35 height 15
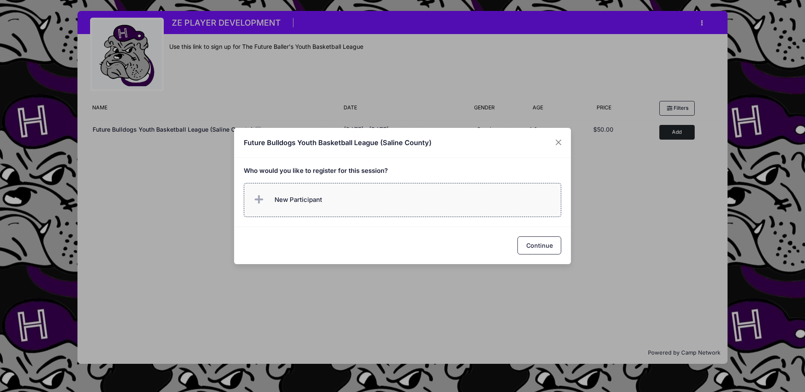
click at [352, 197] on label "New Participant" at bounding box center [403, 200] width 318 height 34
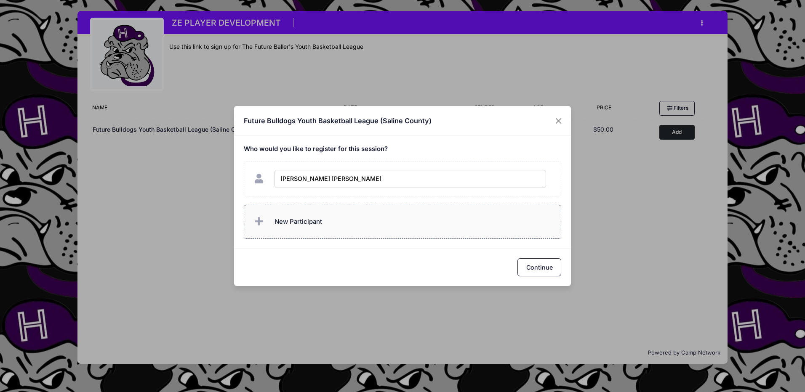
type input "[PERSON_NAME]"
checkbox input "true"
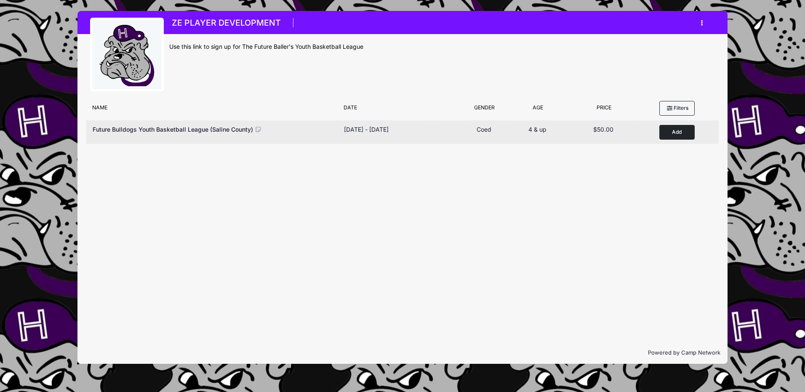
click at [668, 130] on button "Add to Cart" at bounding box center [676, 132] width 35 height 15
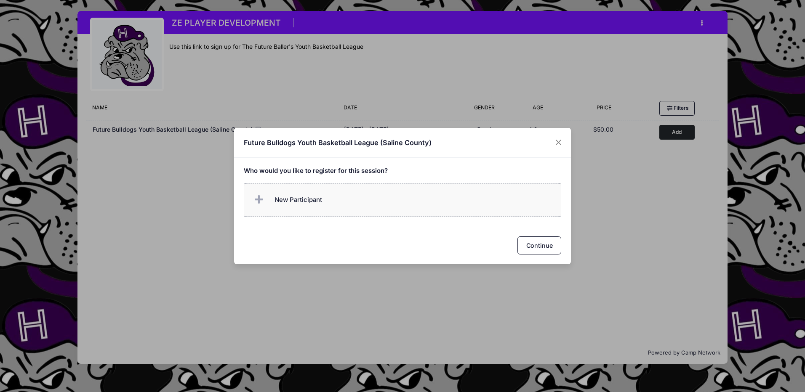
click at [323, 198] on label "New Participant" at bounding box center [403, 200] width 318 height 34
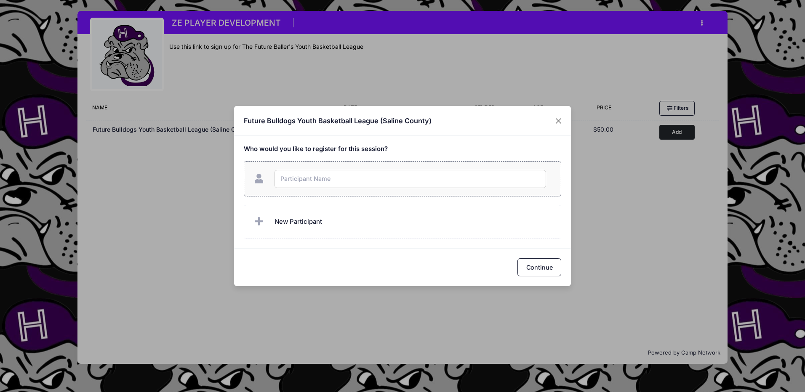
click at [319, 183] on input "text" at bounding box center [411, 179] width 272 height 18
type input "[PERSON_NAME]"
checkbox input "true"
click at [532, 268] on button "Continue" at bounding box center [539, 268] width 44 height 18
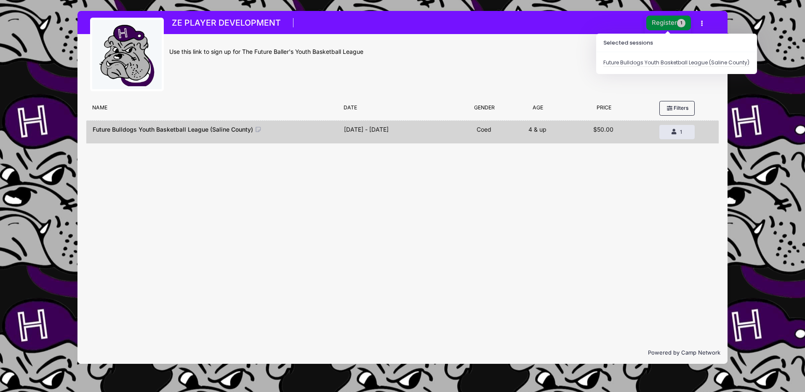
click at [661, 23] on button "Register 1" at bounding box center [668, 23] width 45 height 15
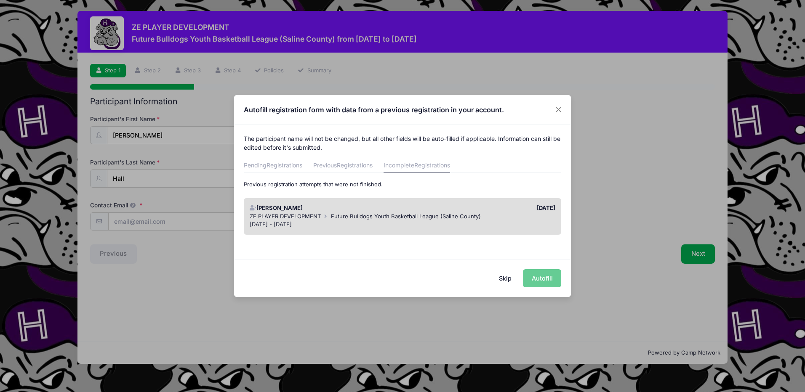
click at [401, 214] on span "Future Bulldogs Youth Basketball League (Saline County)" at bounding box center [406, 216] width 150 height 7
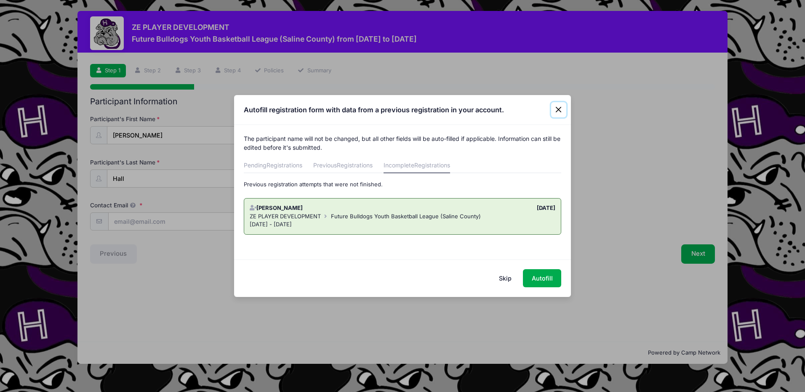
click at [560, 108] on button "Close" at bounding box center [558, 109] width 15 height 15
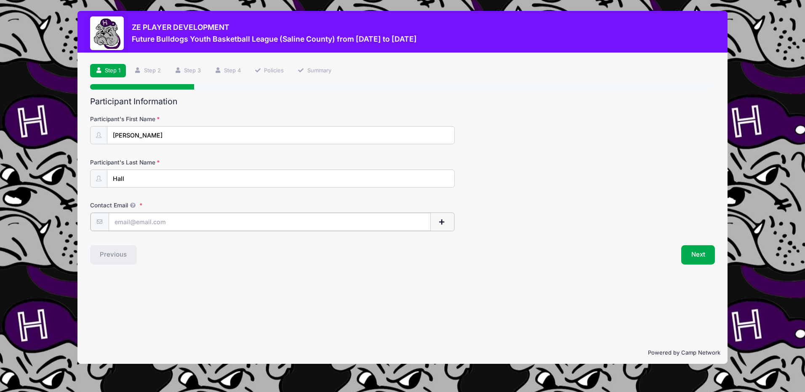
click at [140, 227] on input "Contact Email" at bounding box center [270, 222] width 322 height 18
type input "[PERSON_NAME][EMAIL_ADDRESS][PERSON_NAME][DOMAIN_NAME]"
click at [696, 257] on button "Next" at bounding box center [698, 254] width 34 height 19
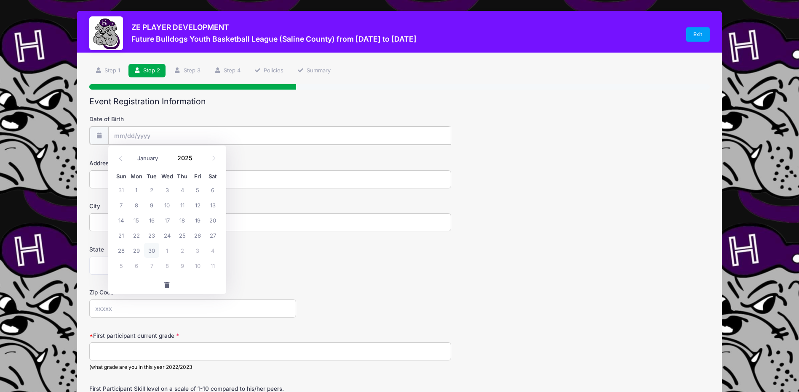
click at [129, 133] on input "Date of Birth" at bounding box center [279, 136] width 343 height 18
click at [143, 157] on select "January February March April May June July August September October November De…" at bounding box center [151, 158] width 37 height 11
select select "2"
click at [133, 153] on select "January February March April May June July August September October November De…" at bounding box center [151, 158] width 37 height 11
click at [197, 159] on span at bounding box center [198, 161] width 6 height 6
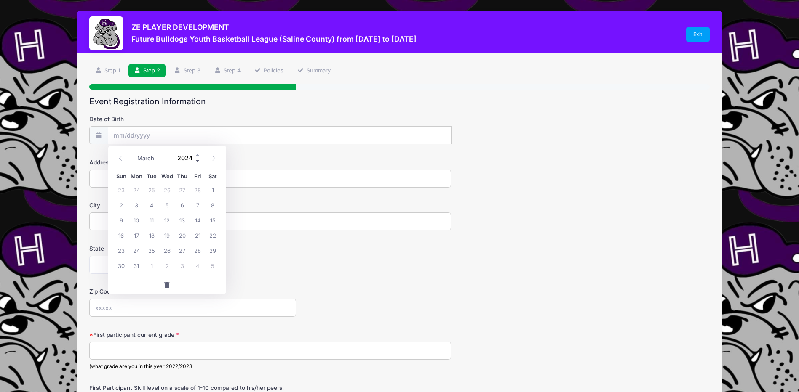
click at [197, 159] on span at bounding box center [198, 161] width 6 height 6
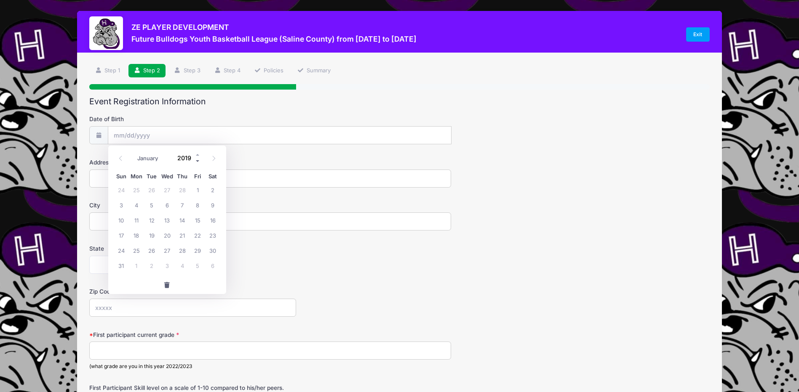
click at [197, 159] on span at bounding box center [198, 161] width 6 height 6
type input "2018"
click at [178, 188] on span "1" at bounding box center [182, 189] width 15 height 15
type input "03/01/2018"
click at [146, 180] on input "Address" at bounding box center [270, 179] width 362 height 18
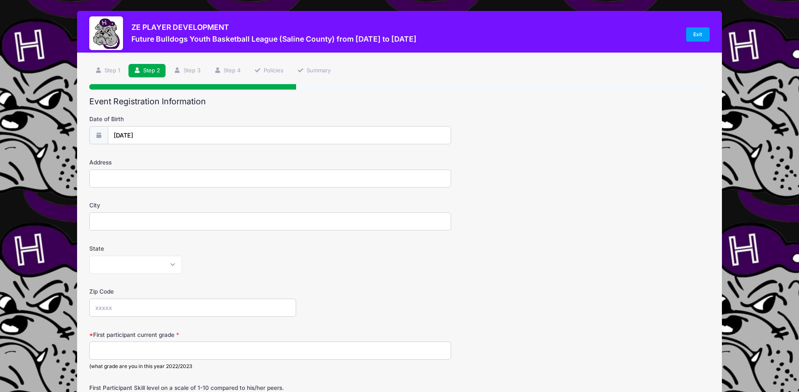
type input "5635 Harco Road"
type input "Galatia IL"
select select "IL"
type input "62935"
type input "4th"
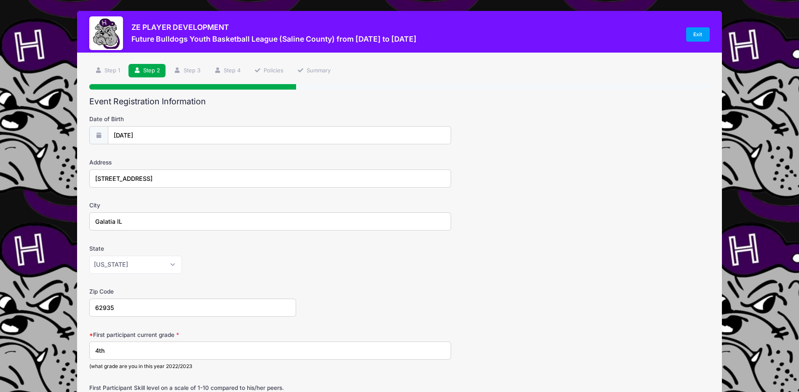
type input "7"
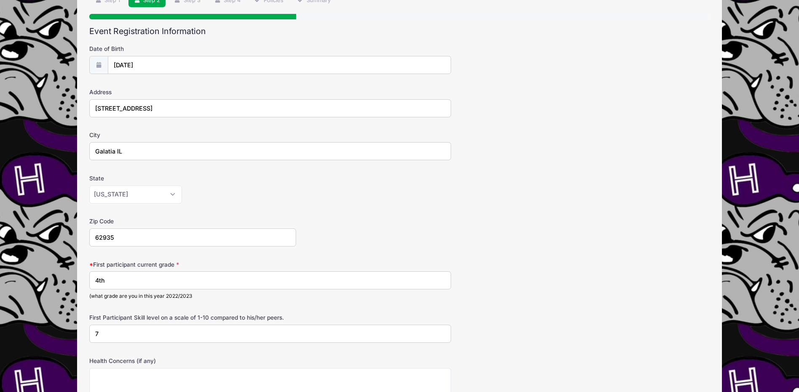
scroll to position [84, 0]
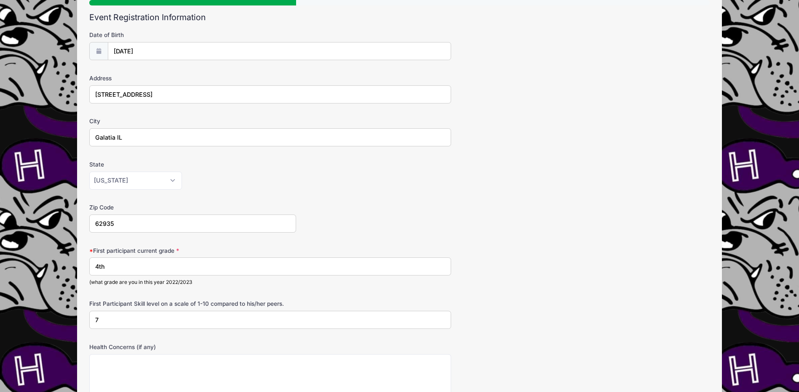
drag, startPoint x: 122, startPoint y: 263, endPoint x: 72, endPoint y: 261, distance: 50.1
click at [74, 262] on div "ZE PLAYER DEVELOPMENT Future Bulldogs Youth Basketball League (Saline County) f…" at bounding box center [399, 240] width 773 height 649
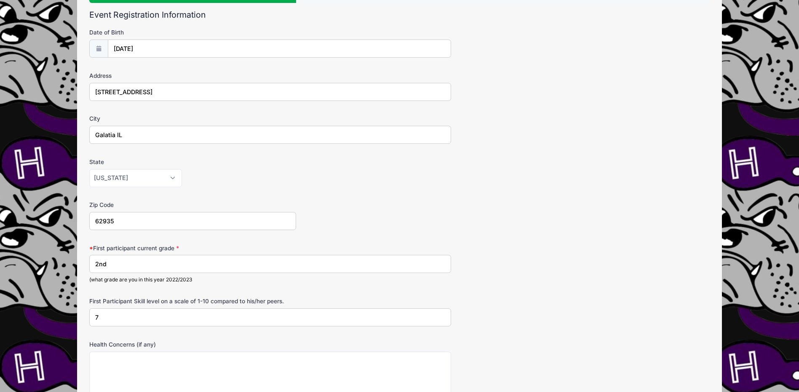
scroll to position [126, 0]
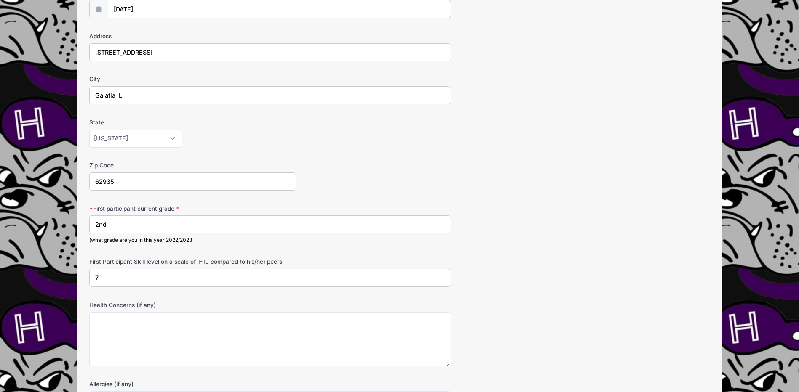
type input "2nd"
drag, startPoint x: 107, startPoint y: 280, endPoint x: 68, endPoint y: 277, distance: 39.3
click at [72, 277] on div "ZE PLAYER DEVELOPMENT Future Bulldogs Youth Basketball League (Saline County) f…" at bounding box center [399, 198] width 773 height 649
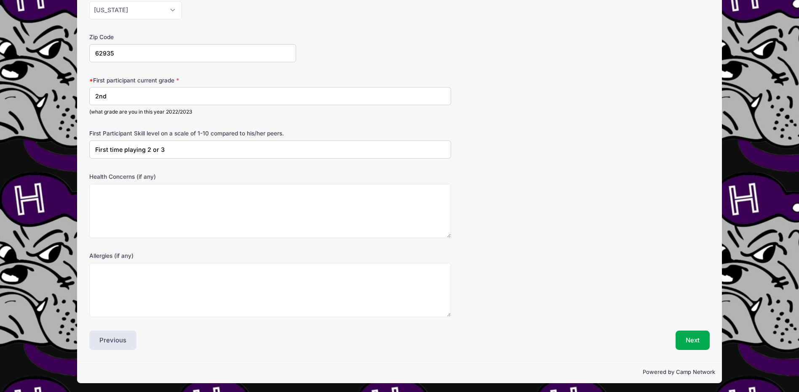
scroll to position [257, 0]
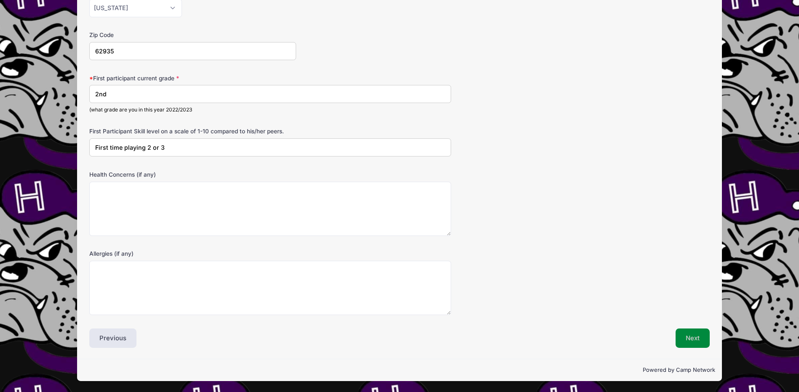
type input "First time playing 2 or 3"
click at [691, 339] on button "Next" at bounding box center [692, 338] width 34 height 19
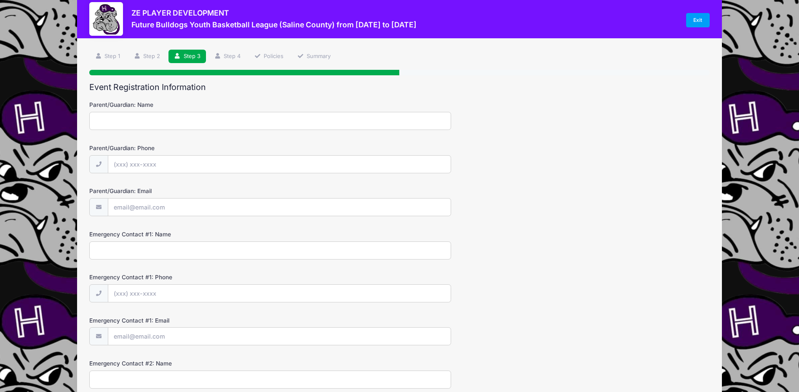
scroll to position [0, 0]
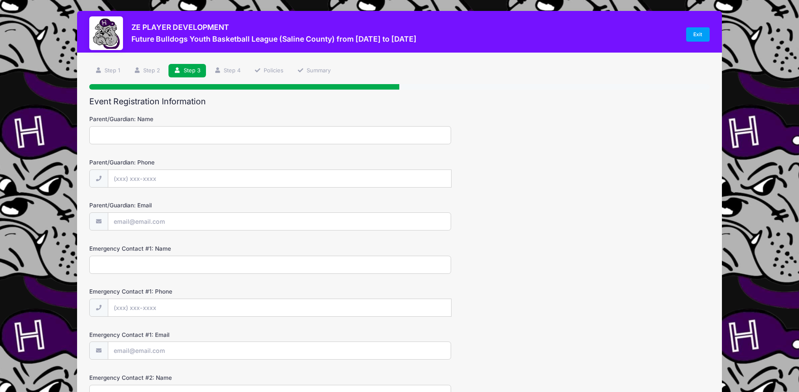
click at [128, 132] on input "Parent/Guardian: Name" at bounding box center [270, 135] width 362 height 18
type input "Hillary Hall"
type input "(618) 499-3710"
type input "Hillary.Hall@farmcreditil.com"
type input "Matt Hall"
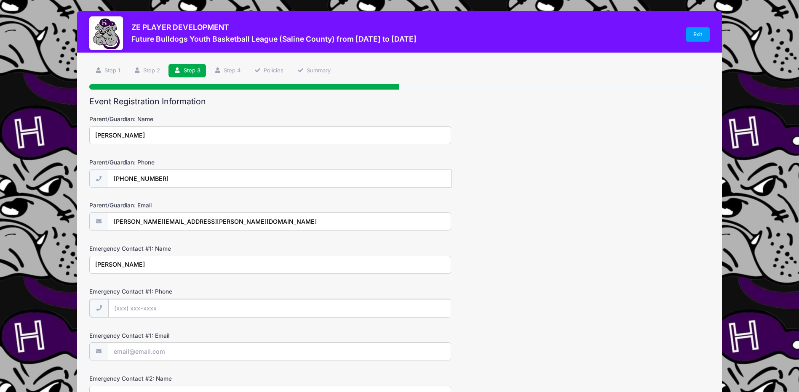
type input "(618) 499-3710"
type input "mattdoug79@gmail.com"
type input "[PERSON_NAME]"
type input "NA"
type input "Micah Hall"
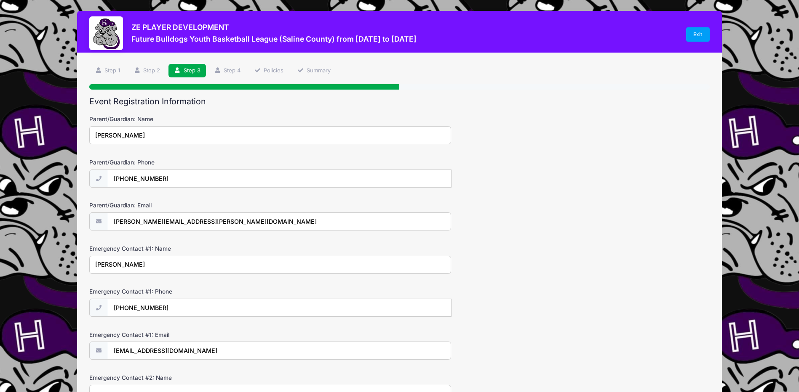
type input "I'm sure Matt can help!"
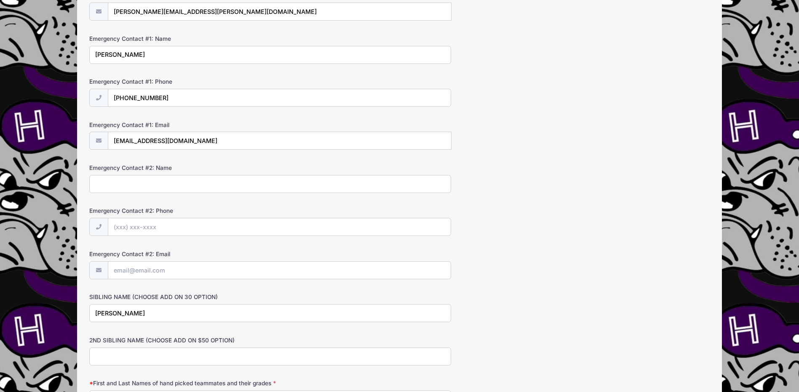
scroll to position [211, 0]
drag, startPoint x: 136, startPoint y: 314, endPoint x: 37, endPoint y: 308, distance: 100.0
click at [53, 308] on div "ZE PLAYER DEVELOPMENT Future Bulldogs Youth Basketball League (Saline County) f…" at bounding box center [399, 200] width 773 height 822
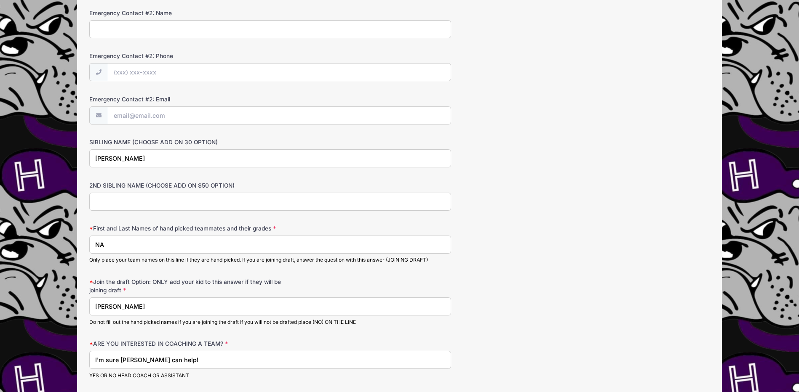
scroll to position [379, 0]
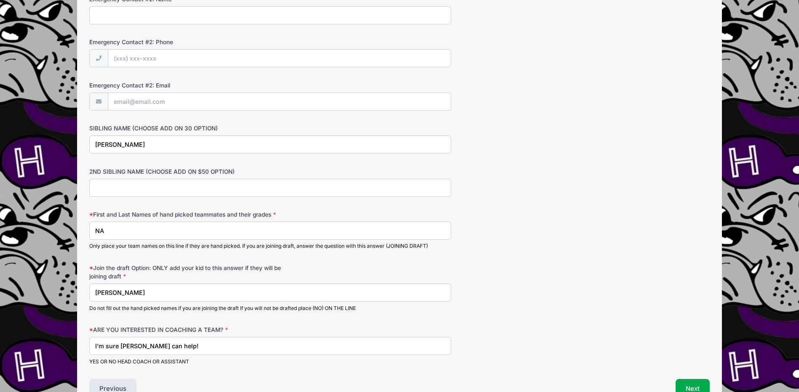
type input "Micah Hall"
drag, startPoint x: 159, startPoint y: 296, endPoint x: 42, endPoint y: 293, distance: 116.7
click at [42, 293] on div "ZE PLAYER DEVELOPMENT Future Bulldogs Youth Basketball League (Saline County) f…" at bounding box center [399, 32] width 773 height 822
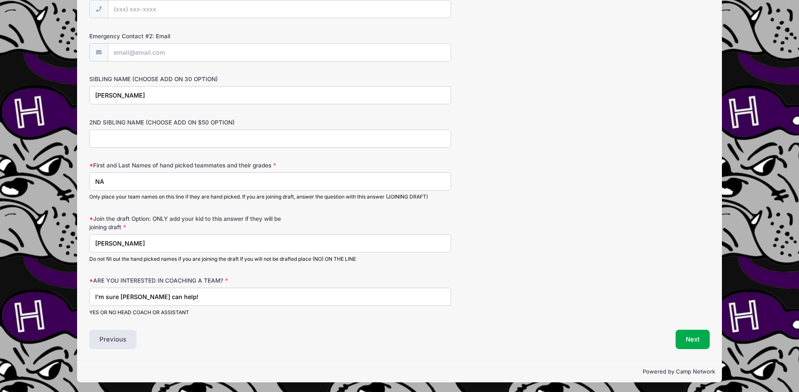
scroll to position [429, 0]
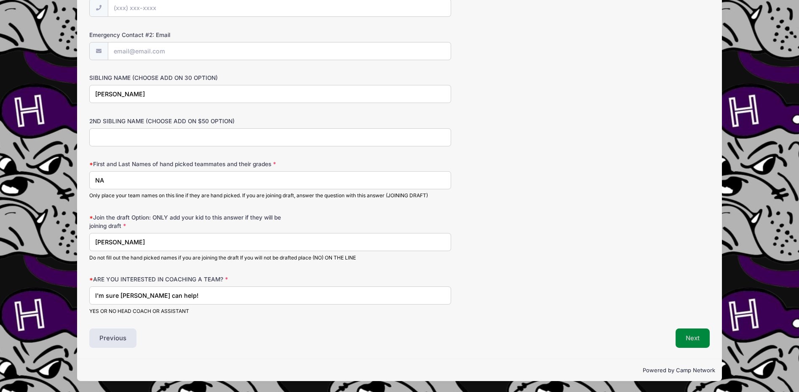
type input "[PERSON_NAME]"
click at [686, 339] on button "Next" at bounding box center [692, 338] width 34 height 19
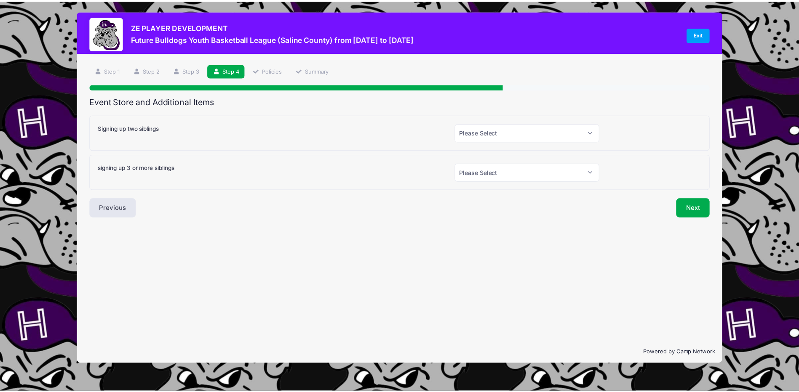
scroll to position [0, 0]
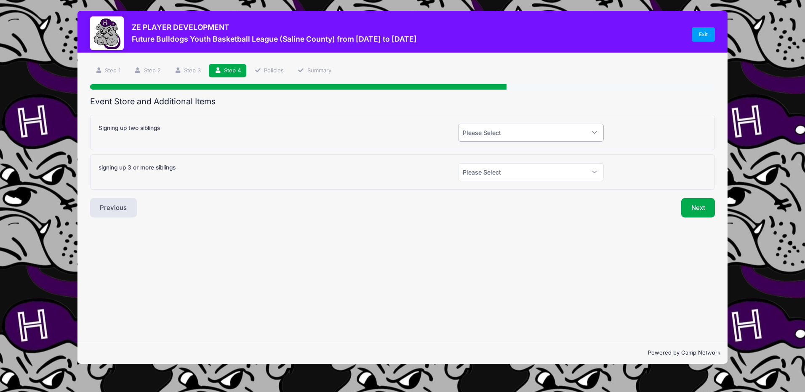
click at [501, 132] on select "Please Select Yes (+$30.00) No" at bounding box center [531, 133] width 146 height 18
select select "1"
click at [458, 124] on select "Please Select Yes (+$30.00) No" at bounding box center [531, 133] width 146 height 18
click at [704, 210] on button "Next" at bounding box center [698, 207] width 34 height 19
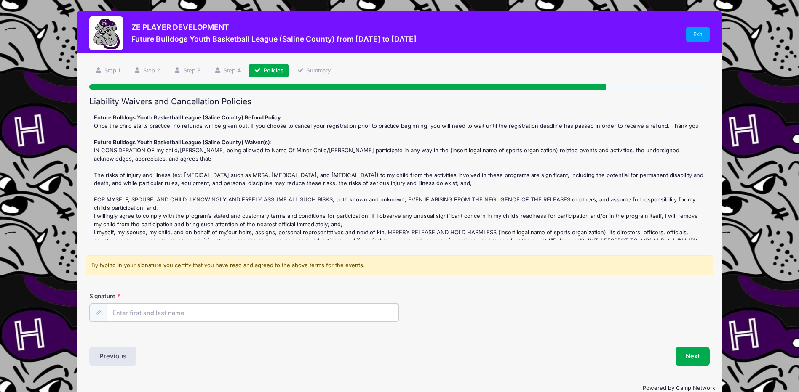
click at [142, 314] on input "Signature" at bounding box center [253, 313] width 292 height 18
type input "Hillary Hall"
click at [691, 360] on button "Next" at bounding box center [692, 355] width 34 height 19
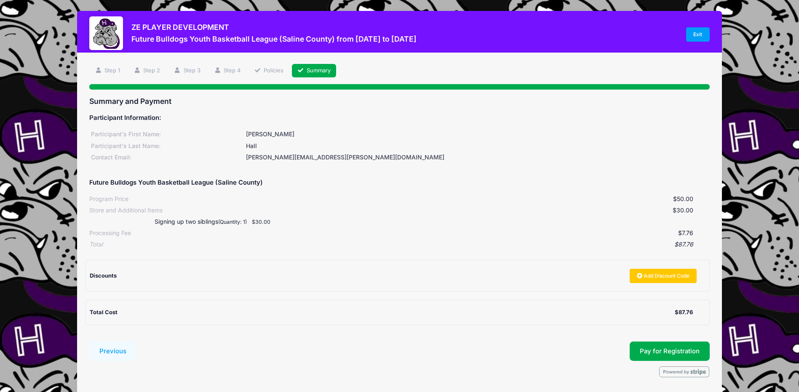
scroll to position [29, 0]
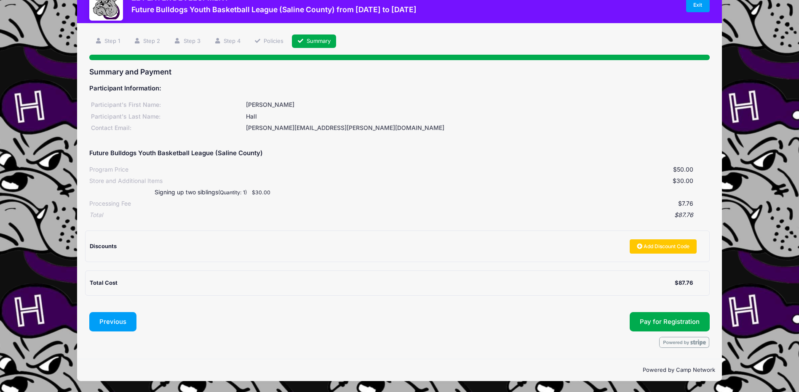
click at [105, 324] on button "Previous" at bounding box center [112, 321] width 47 height 19
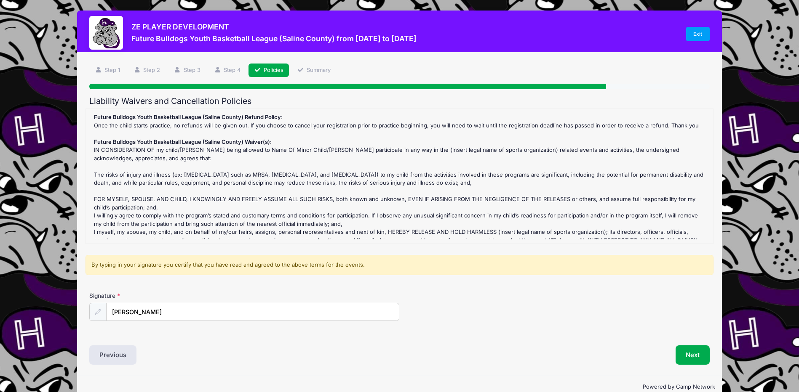
scroll to position [0, 0]
click at [112, 352] on button "Previous" at bounding box center [112, 355] width 47 height 19
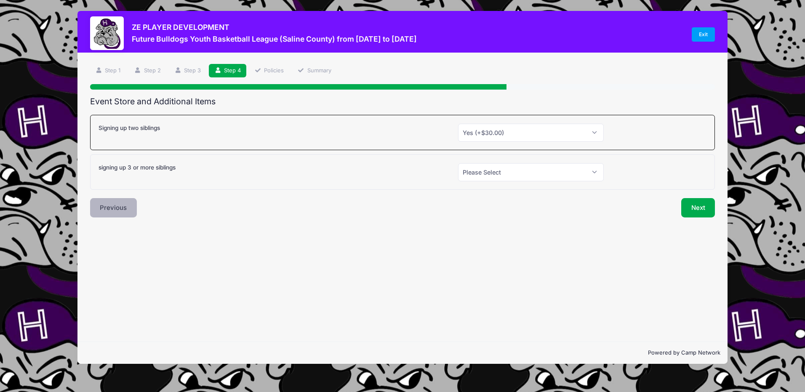
click at [111, 210] on button "Previous" at bounding box center [113, 207] width 47 height 19
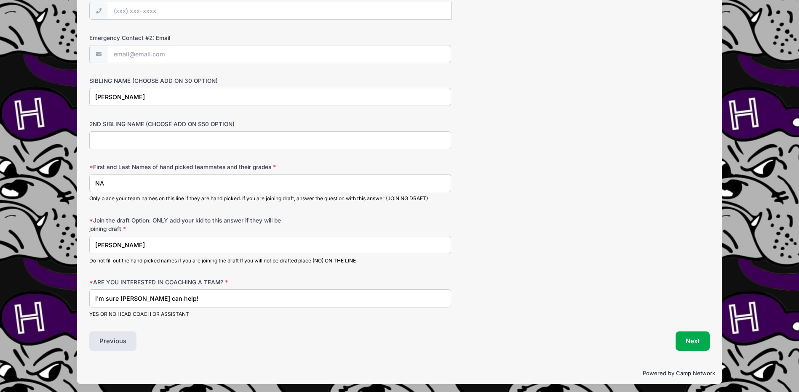
scroll to position [429, 0]
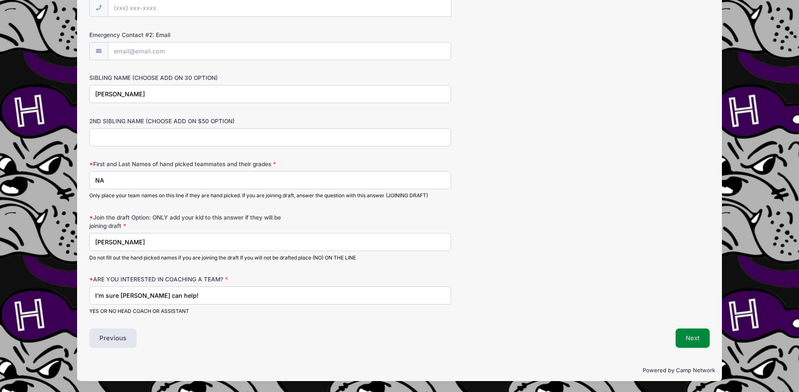
click at [682, 341] on button "Next" at bounding box center [692, 338] width 34 height 19
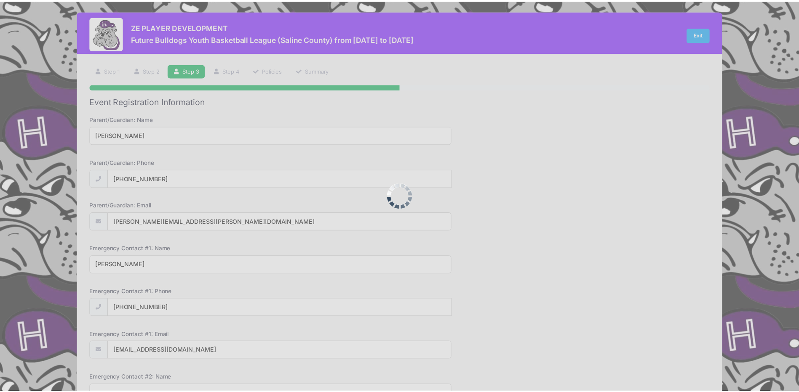
scroll to position [0, 0]
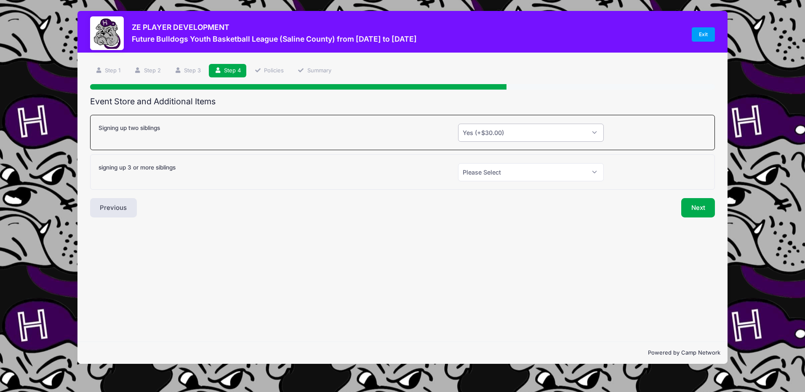
click at [519, 132] on select "Please Select Yes (+$30.00) No" at bounding box center [531, 133] width 146 height 18
click at [457, 277] on div "Step 4 /7 Step 1 Step 2 Step 3 Step 4 Policies Summary Participant Information …" at bounding box center [402, 197] width 650 height 289
click at [701, 206] on button "Next" at bounding box center [698, 207] width 34 height 19
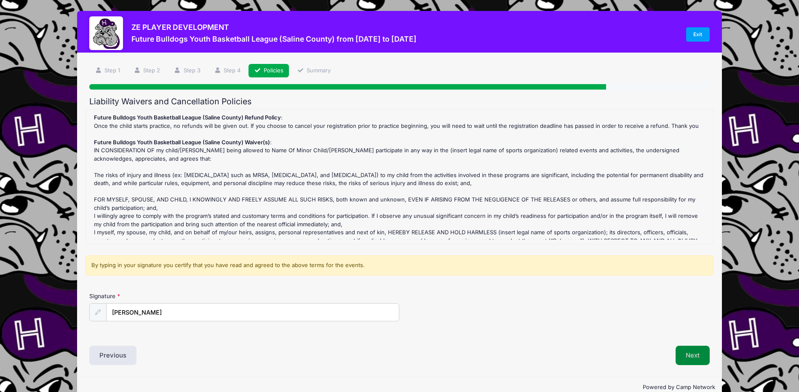
click at [686, 352] on button "Next" at bounding box center [692, 355] width 34 height 19
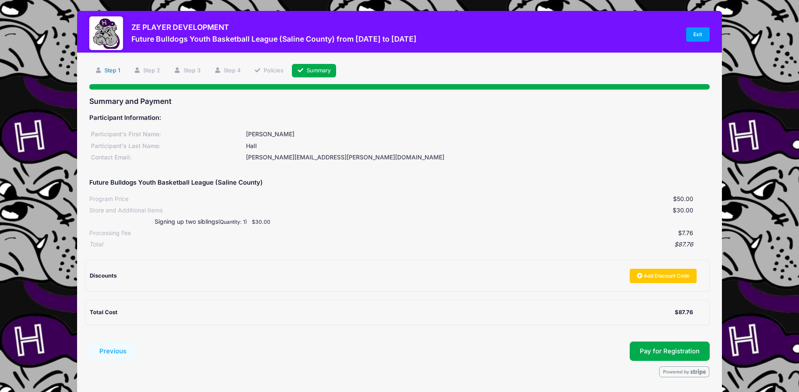
click at [115, 69] on link "Step 1" at bounding box center [107, 71] width 36 height 14
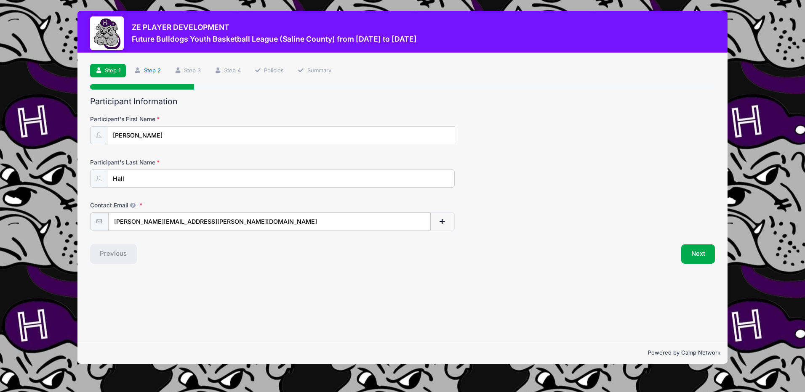
click at [142, 67] on link "Step 2" at bounding box center [147, 71] width 37 height 14
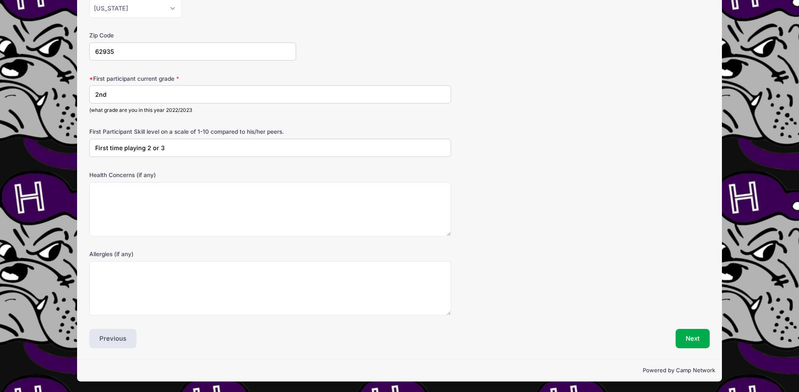
scroll to position [257, 0]
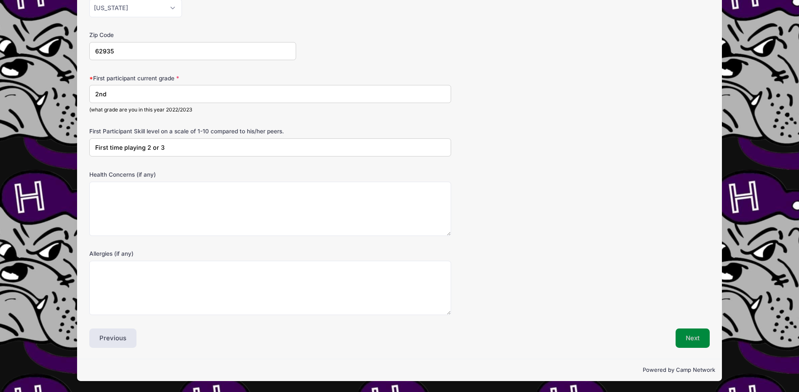
click at [685, 335] on button "Next" at bounding box center [692, 338] width 34 height 19
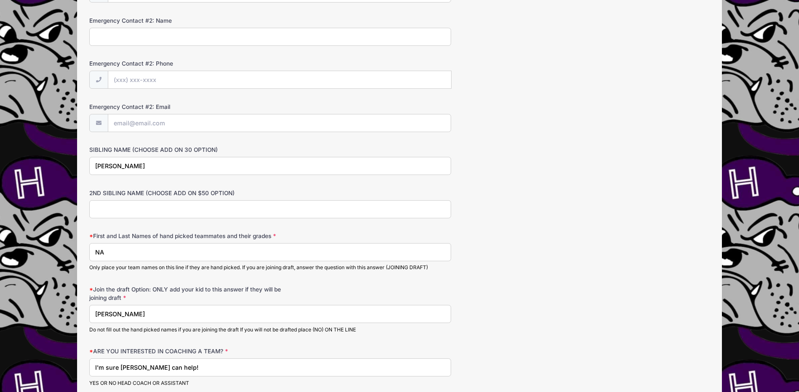
scroll to position [379, 0]
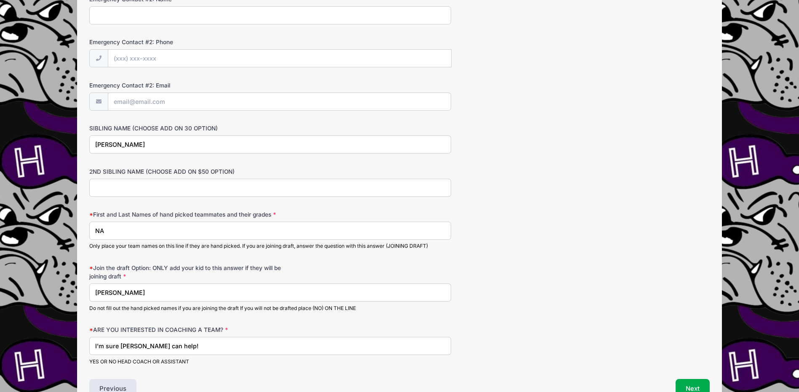
click at [186, 299] on input "[PERSON_NAME]" at bounding box center [270, 293] width 362 height 18
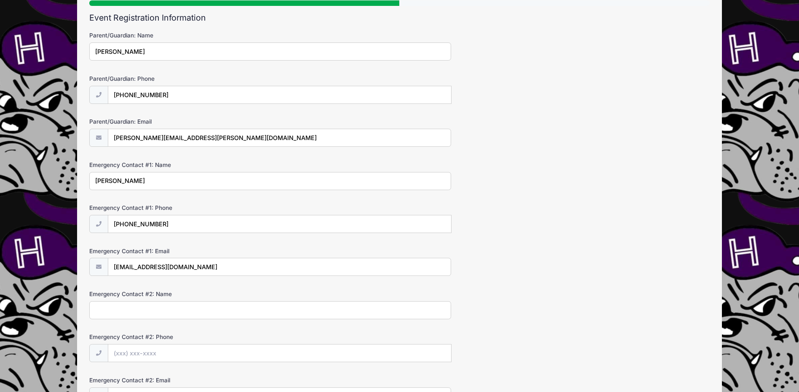
scroll to position [8, 0]
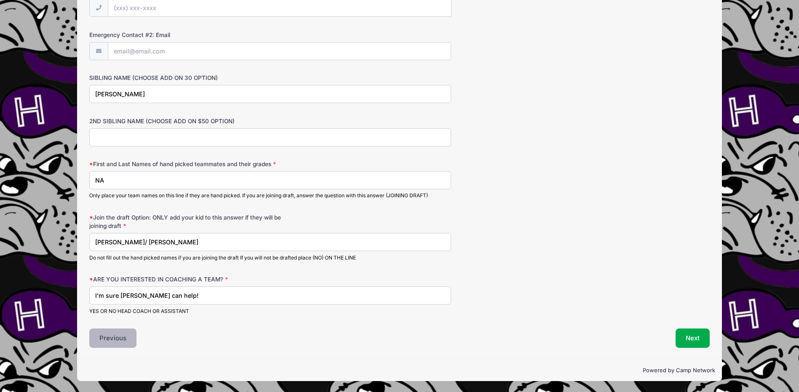
type input "Esther Hall/ Micah Hall"
click at [120, 335] on button "Previous" at bounding box center [112, 338] width 47 height 19
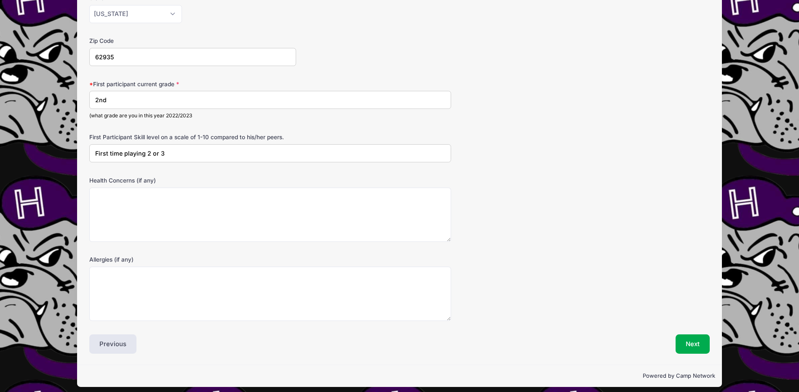
scroll to position [257, 0]
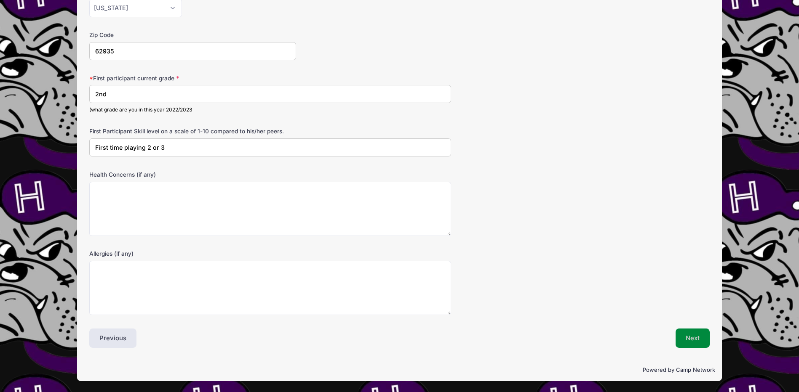
click at [690, 342] on button "Next" at bounding box center [692, 338] width 34 height 19
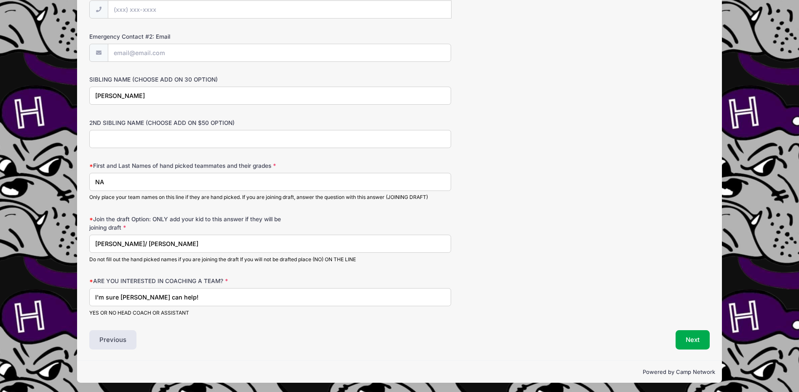
scroll to position [429, 0]
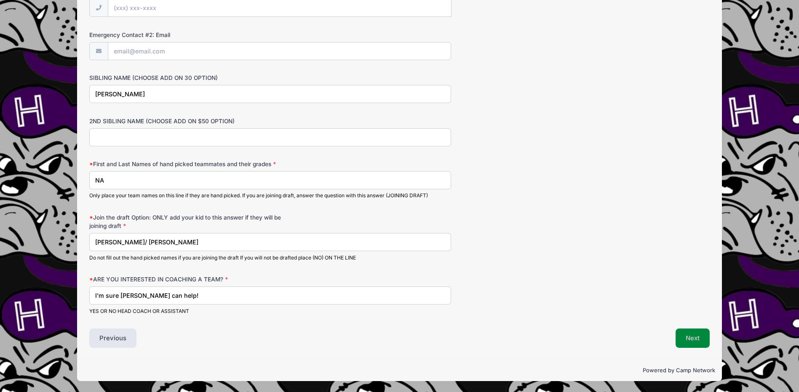
click at [688, 336] on button "Next" at bounding box center [692, 338] width 34 height 19
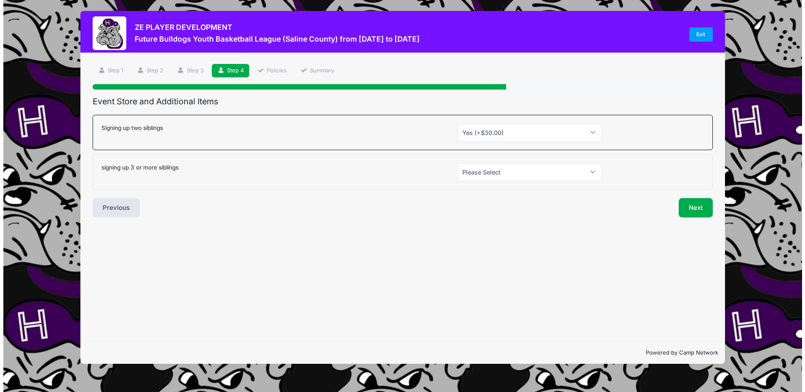
scroll to position [0, 0]
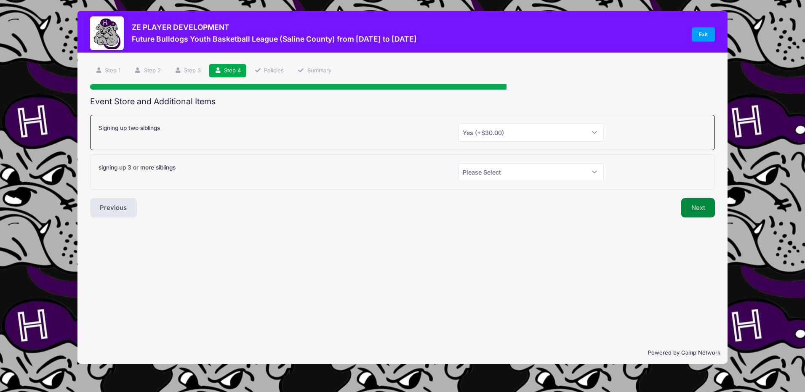
click at [701, 212] on button "Next" at bounding box center [698, 207] width 34 height 19
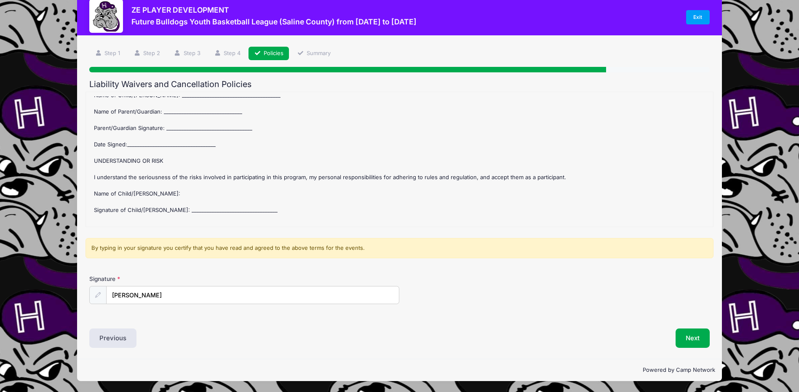
scroll to position [185, 0]
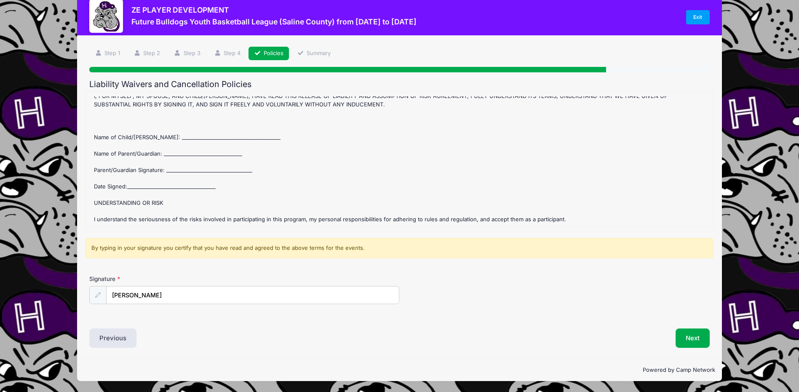
click at [154, 129] on div "Future Bulldogs Youth Basketball League (Saline County) Refund Policy : Once th…" at bounding box center [399, 159] width 619 height 126
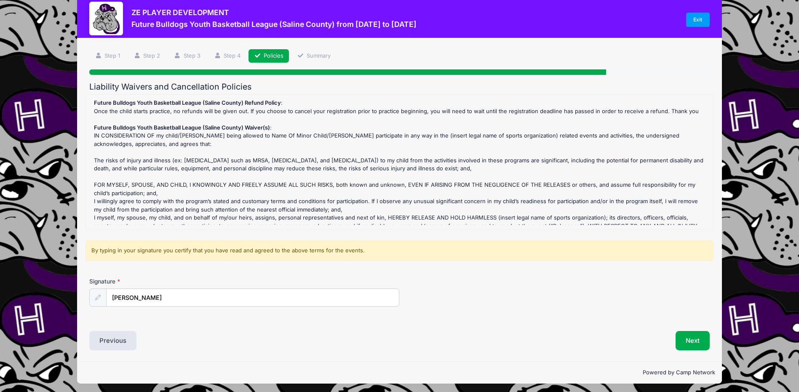
scroll to position [0, 0]
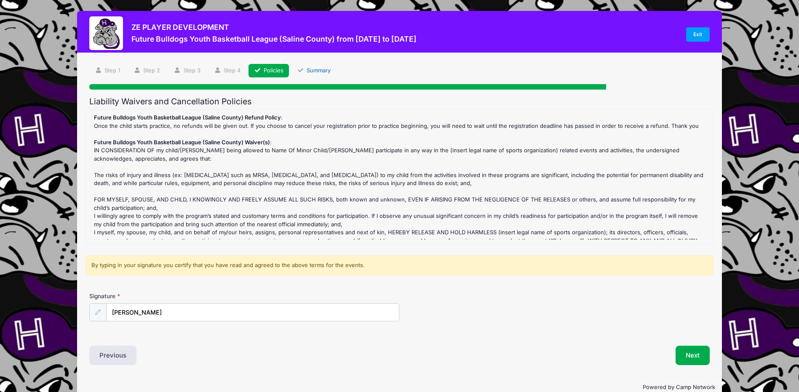
click at [324, 68] on link "Summary" at bounding box center [314, 71] width 45 height 14
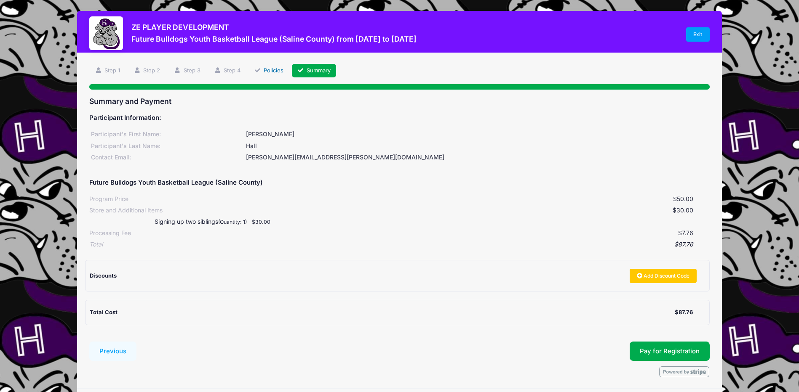
click at [276, 71] on link "Policies" at bounding box center [268, 71] width 40 height 14
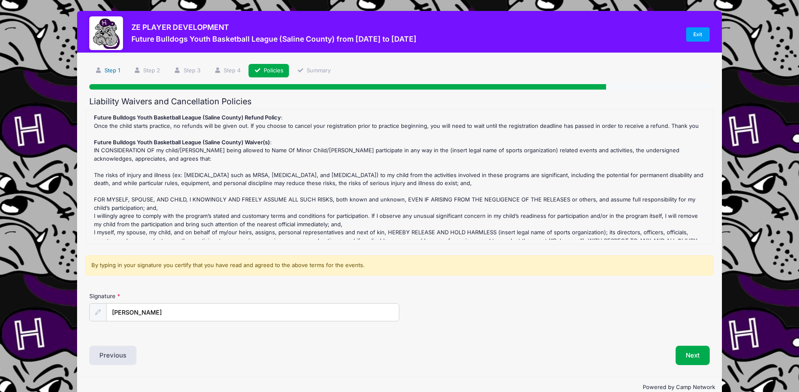
click at [116, 69] on link "Step 1" at bounding box center [107, 71] width 36 height 14
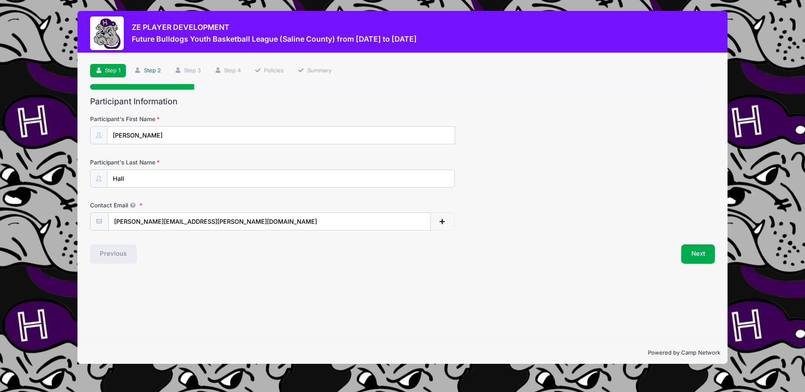
click at [145, 68] on link "Step 2" at bounding box center [147, 71] width 37 height 14
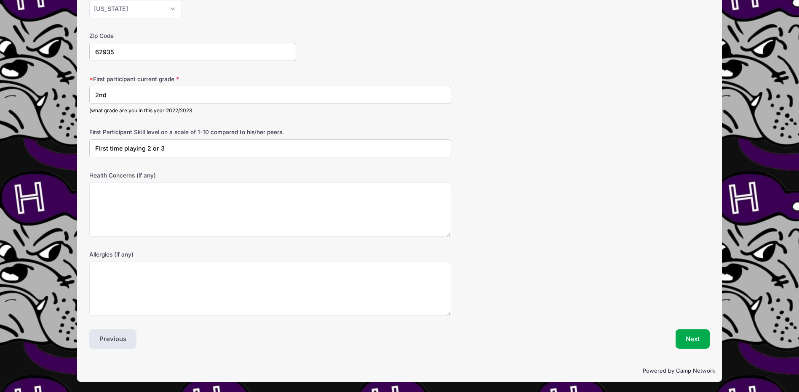
scroll to position [257, 0]
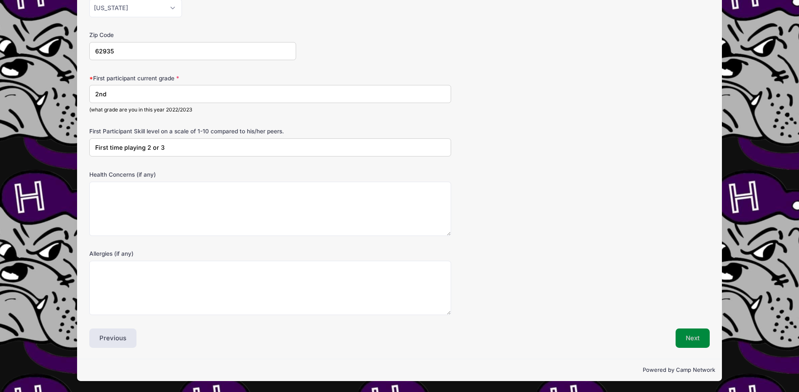
click at [693, 342] on button "Next" at bounding box center [692, 338] width 34 height 19
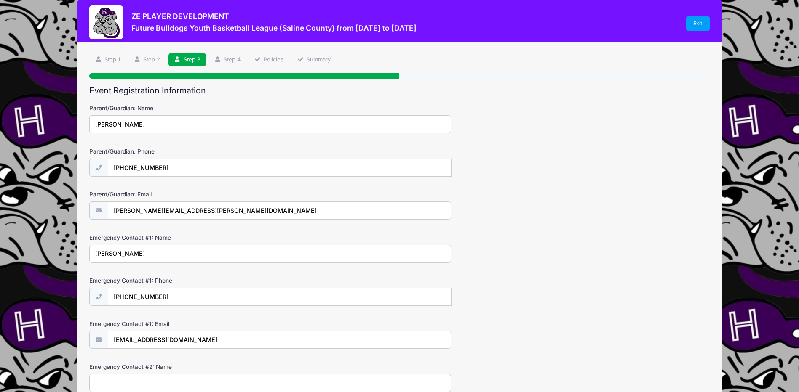
scroll to position [0, 0]
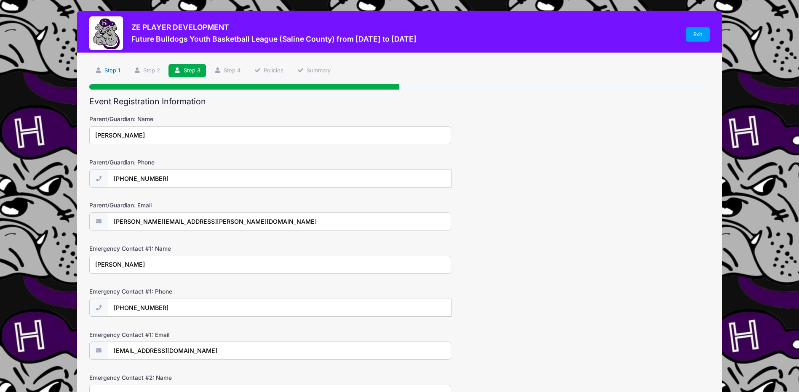
click at [112, 64] on link "Step 1" at bounding box center [107, 71] width 36 height 14
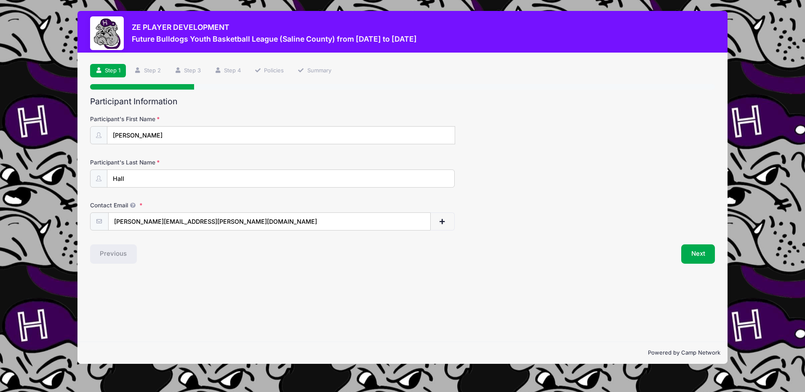
click at [99, 68] on icon at bounding box center [99, 70] width 7 height 5
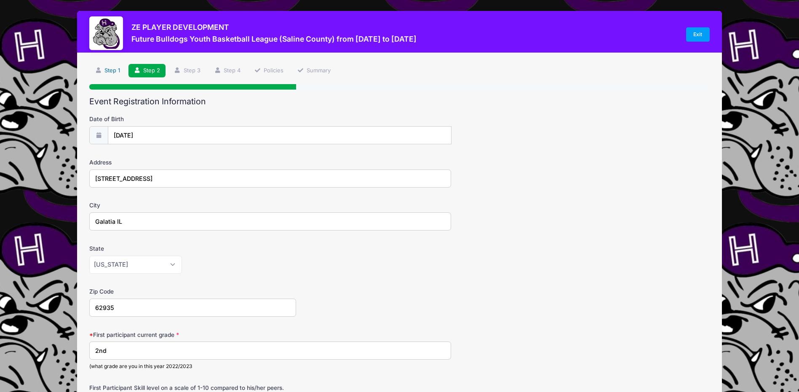
click at [114, 68] on link "Step 1" at bounding box center [107, 71] width 36 height 14
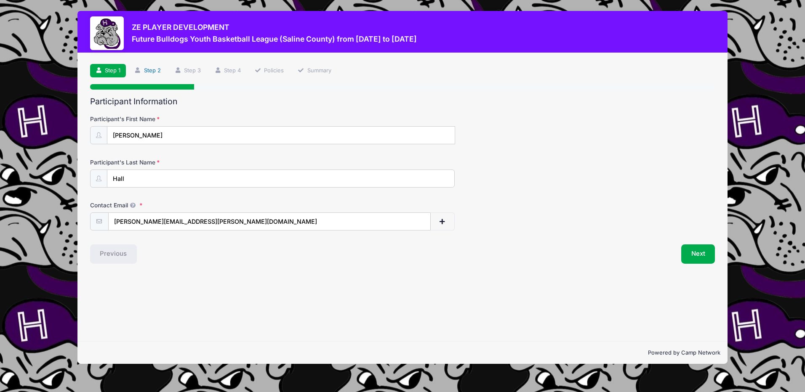
click at [149, 70] on link "Step 2" at bounding box center [147, 71] width 37 height 14
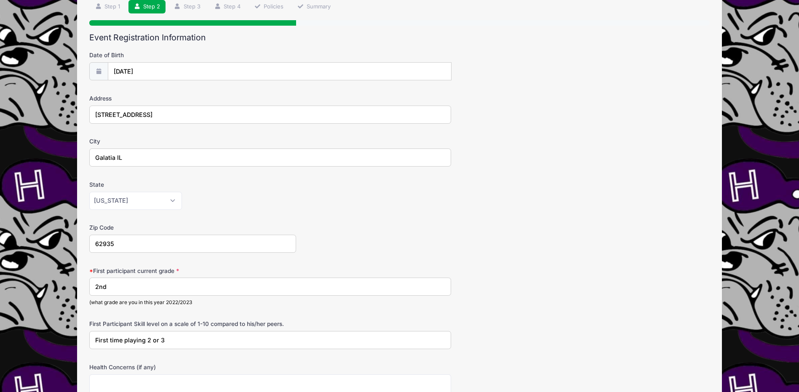
scroll to position [84, 0]
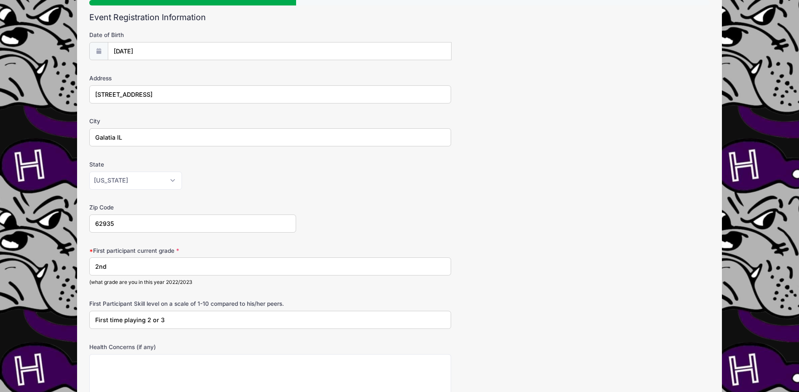
click at [158, 325] on input "First time playing 2 or 3" at bounding box center [270, 320] width 362 height 18
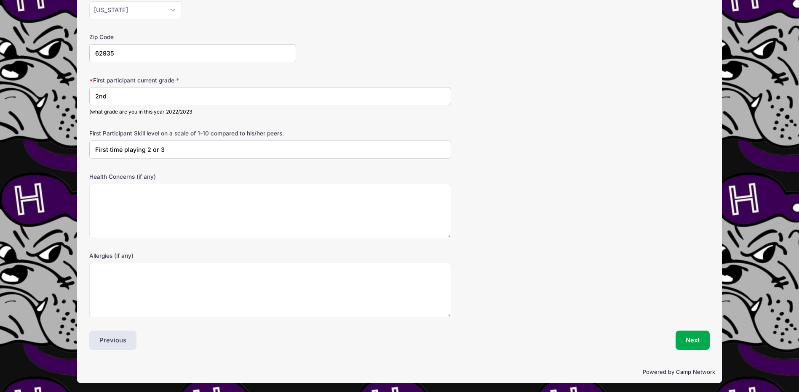
scroll to position [257, 0]
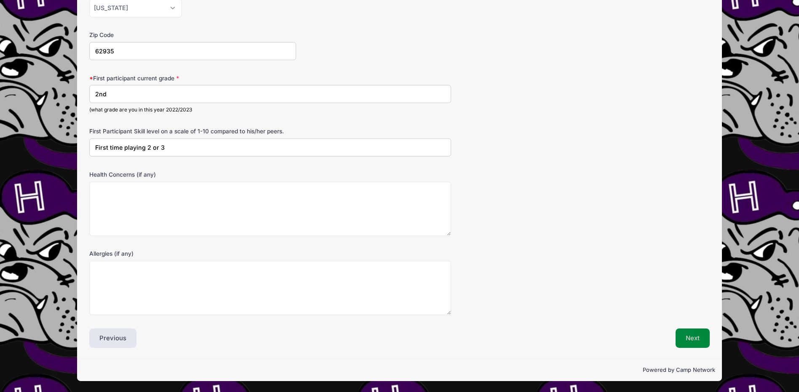
click at [691, 340] on button "Next" at bounding box center [692, 338] width 34 height 19
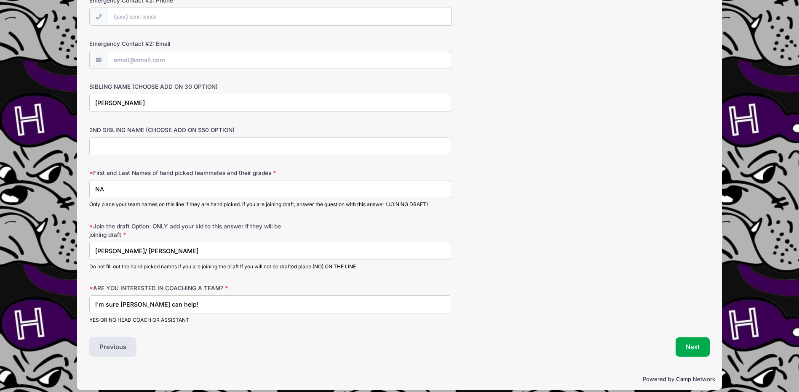
scroll to position [421, 0]
click at [684, 346] on button "Next" at bounding box center [692, 346] width 34 height 19
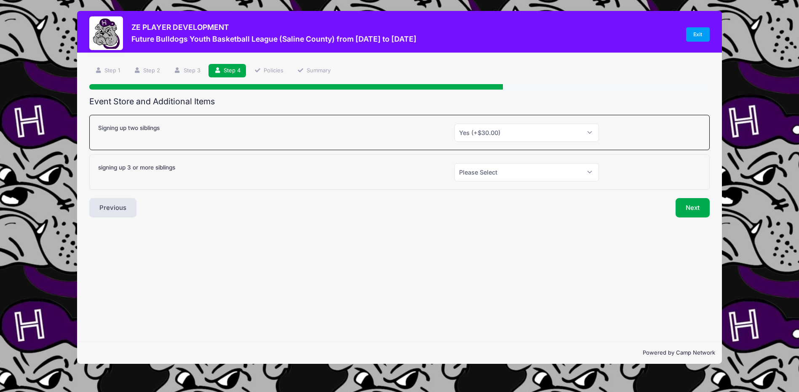
scroll to position [0, 0]
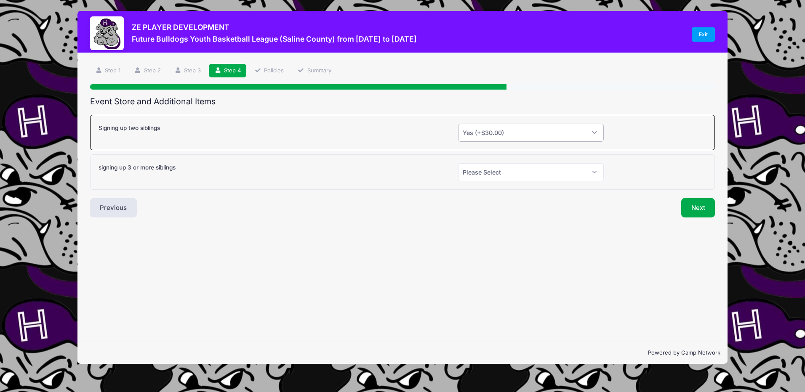
click at [521, 128] on select "Please Select Yes (+$30.00) No" at bounding box center [531, 133] width 146 height 18
click at [458, 124] on select "Please Select Yes (+$30.00) No" at bounding box center [531, 133] width 146 height 18
click at [700, 209] on button "Next" at bounding box center [698, 207] width 34 height 19
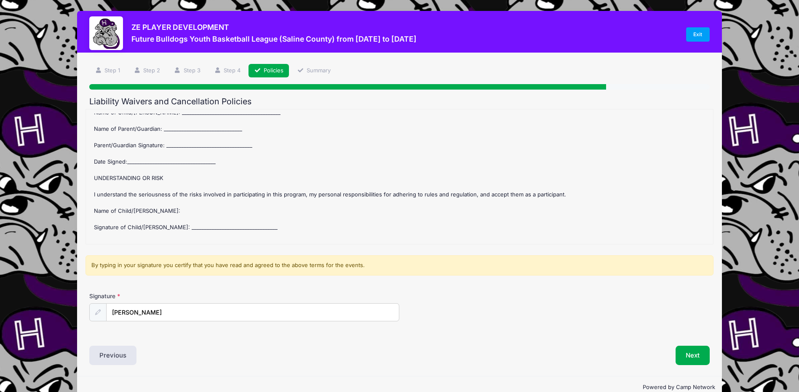
scroll to position [17, 0]
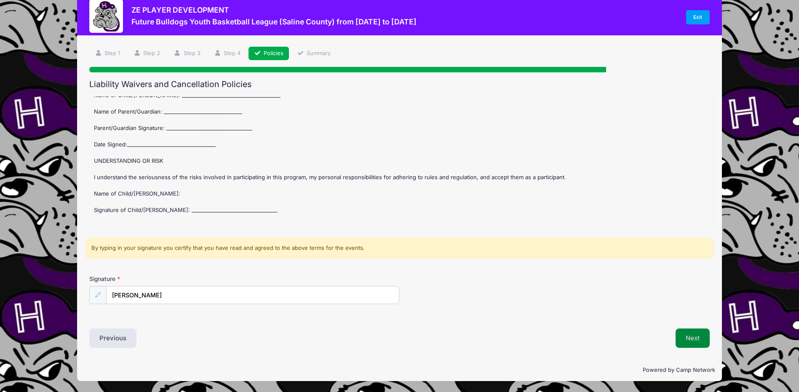
click at [694, 334] on button "Next" at bounding box center [692, 338] width 34 height 19
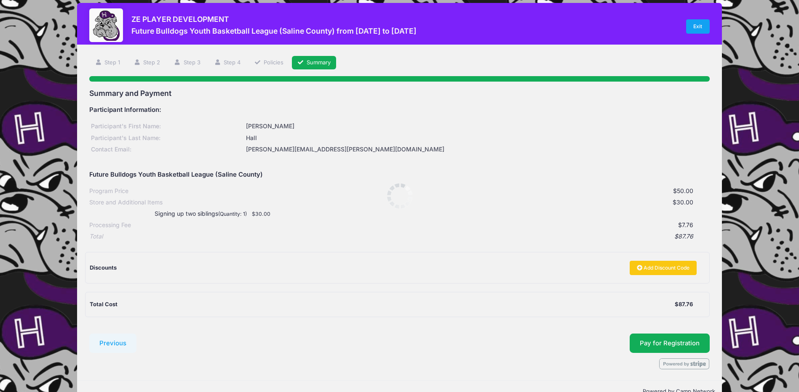
scroll to position [0, 0]
